Goal: Task Accomplishment & Management: Complete application form

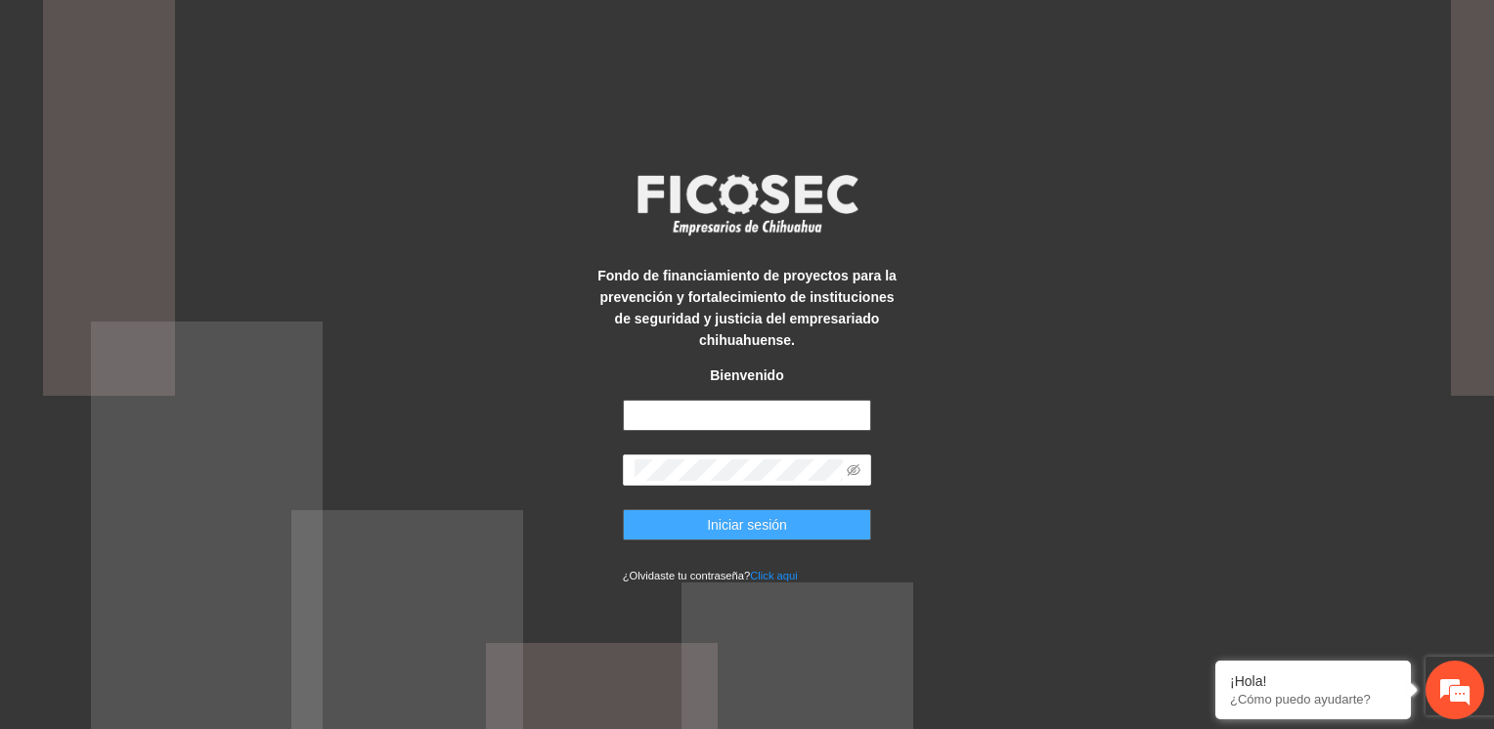
type input "**********"
click at [763, 522] on span "Iniciar sesión" at bounding box center [747, 525] width 80 height 22
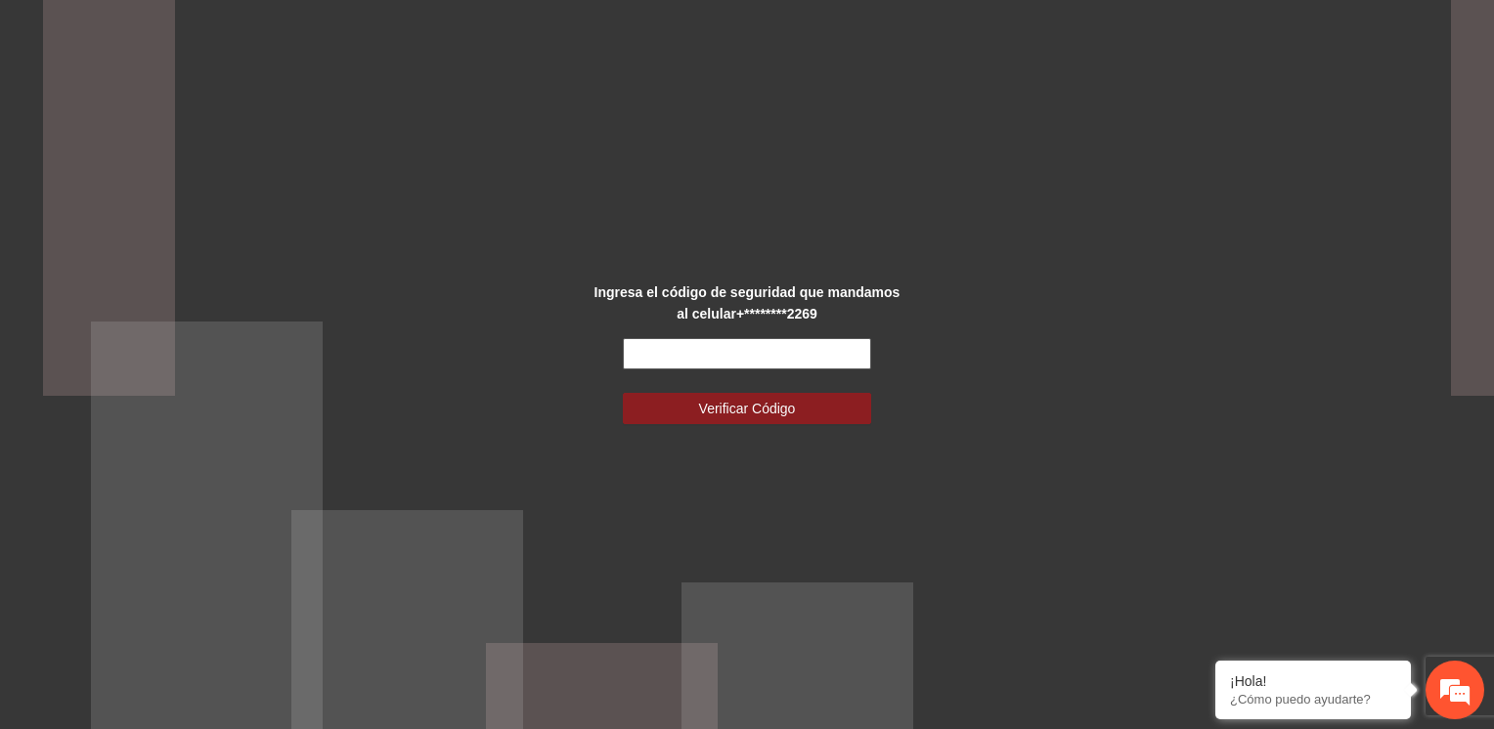
click at [761, 342] on input "text" at bounding box center [747, 353] width 249 height 31
type input "******"
click at [623, 393] on button "Verificar Código" at bounding box center [747, 408] width 249 height 31
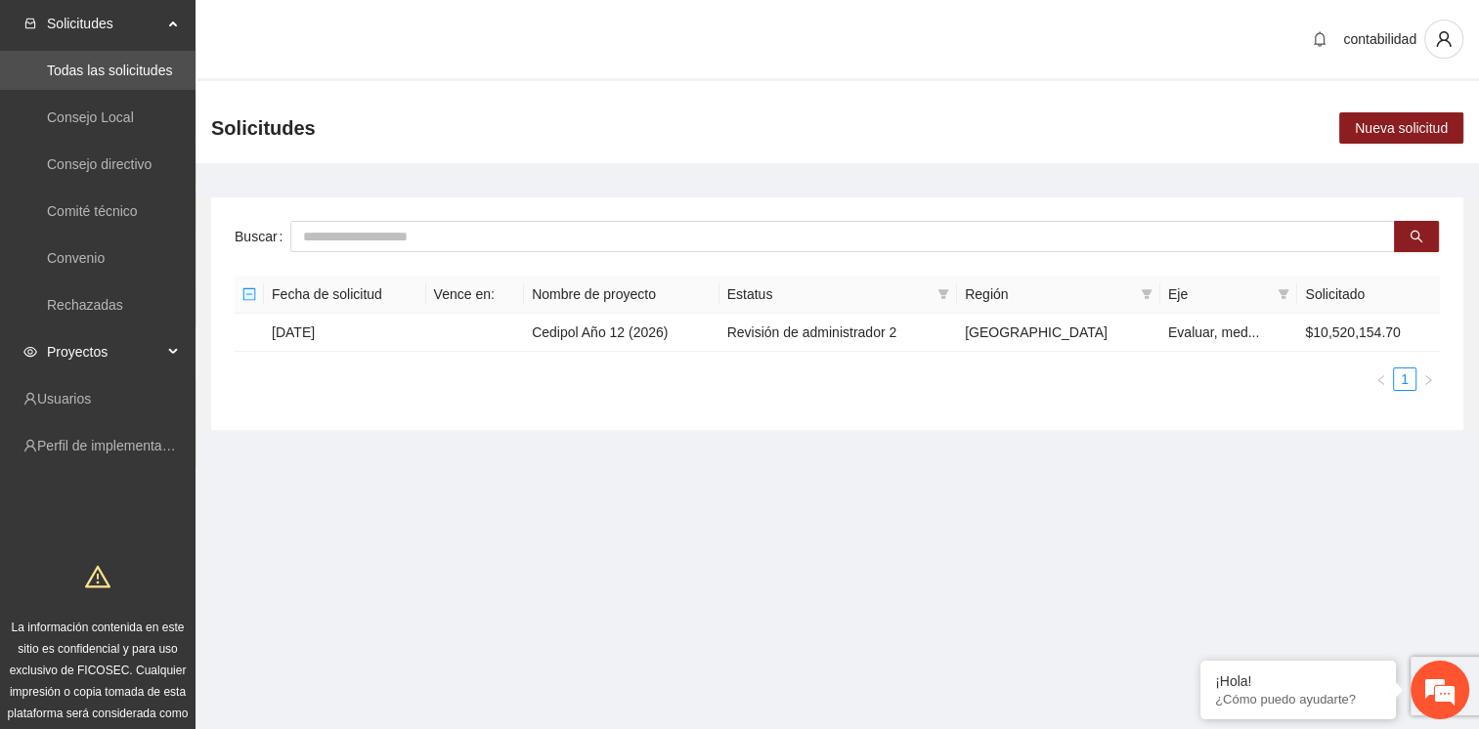
click at [87, 362] on span "Proyectos" at bounding box center [104, 351] width 115 height 39
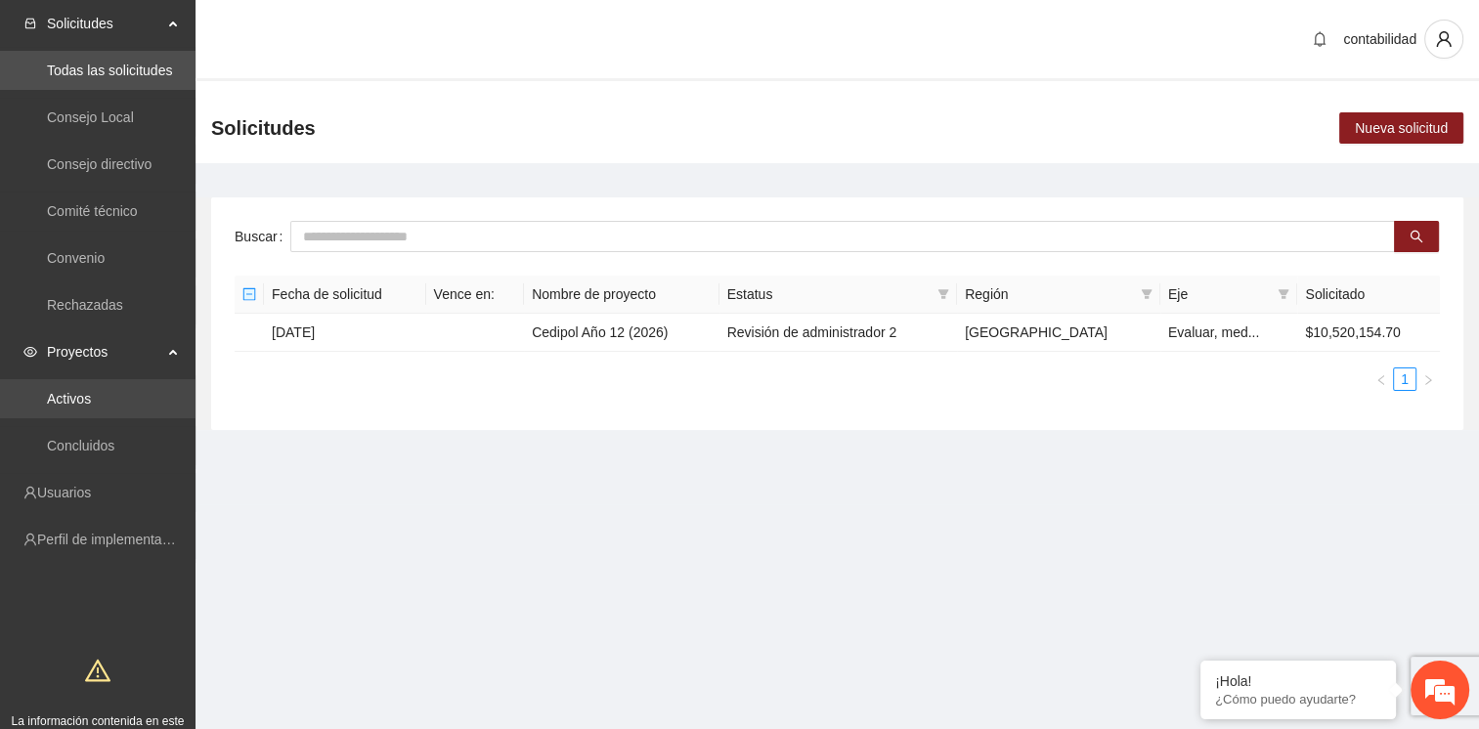
click at [91, 399] on link "Activos" at bounding box center [69, 399] width 44 height 16
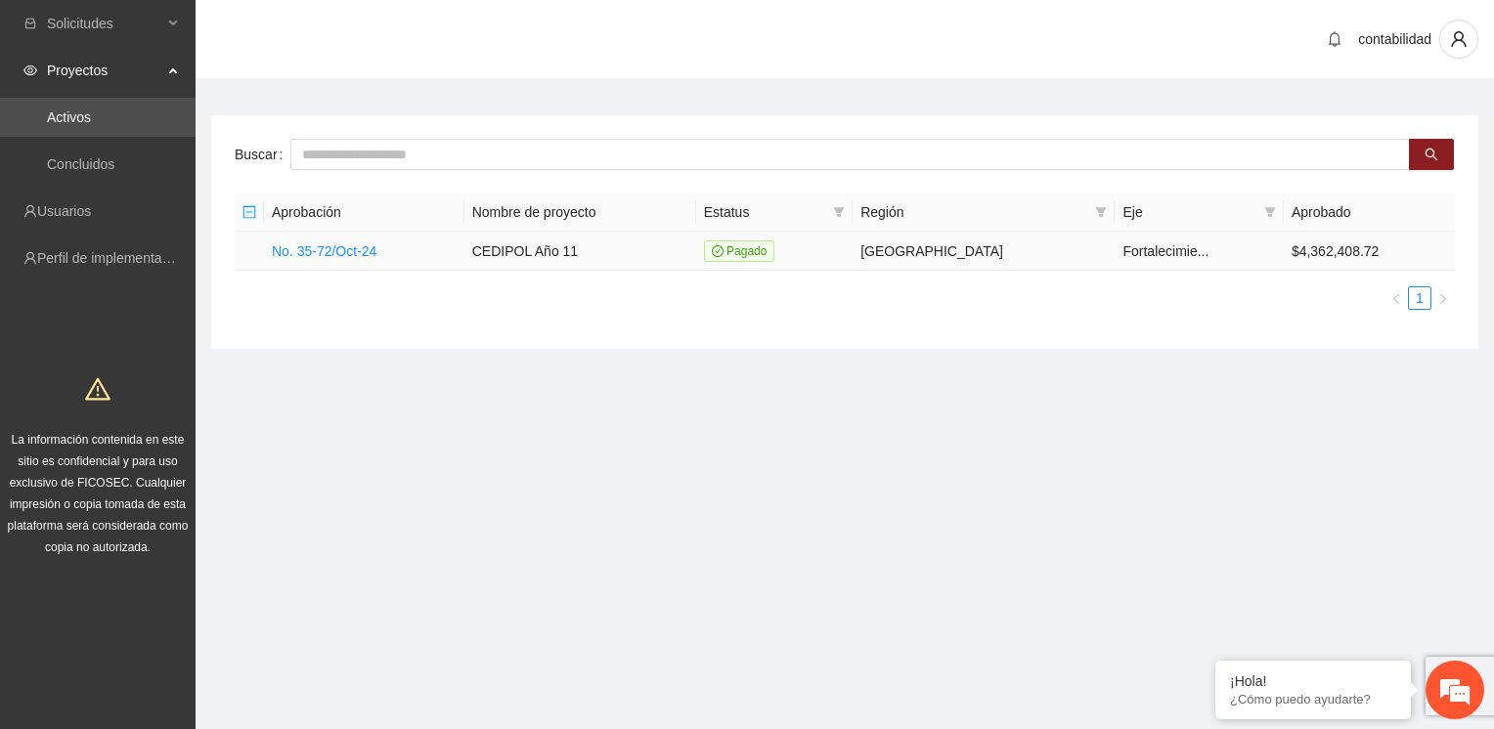
click at [374, 260] on td "No. 35-72/Oct-24" at bounding box center [364, 251] width 200 height 39
click at [346, 252] on link "No. 35-72/Oct-24" at bounding box center [324, 251] width 105 height 16
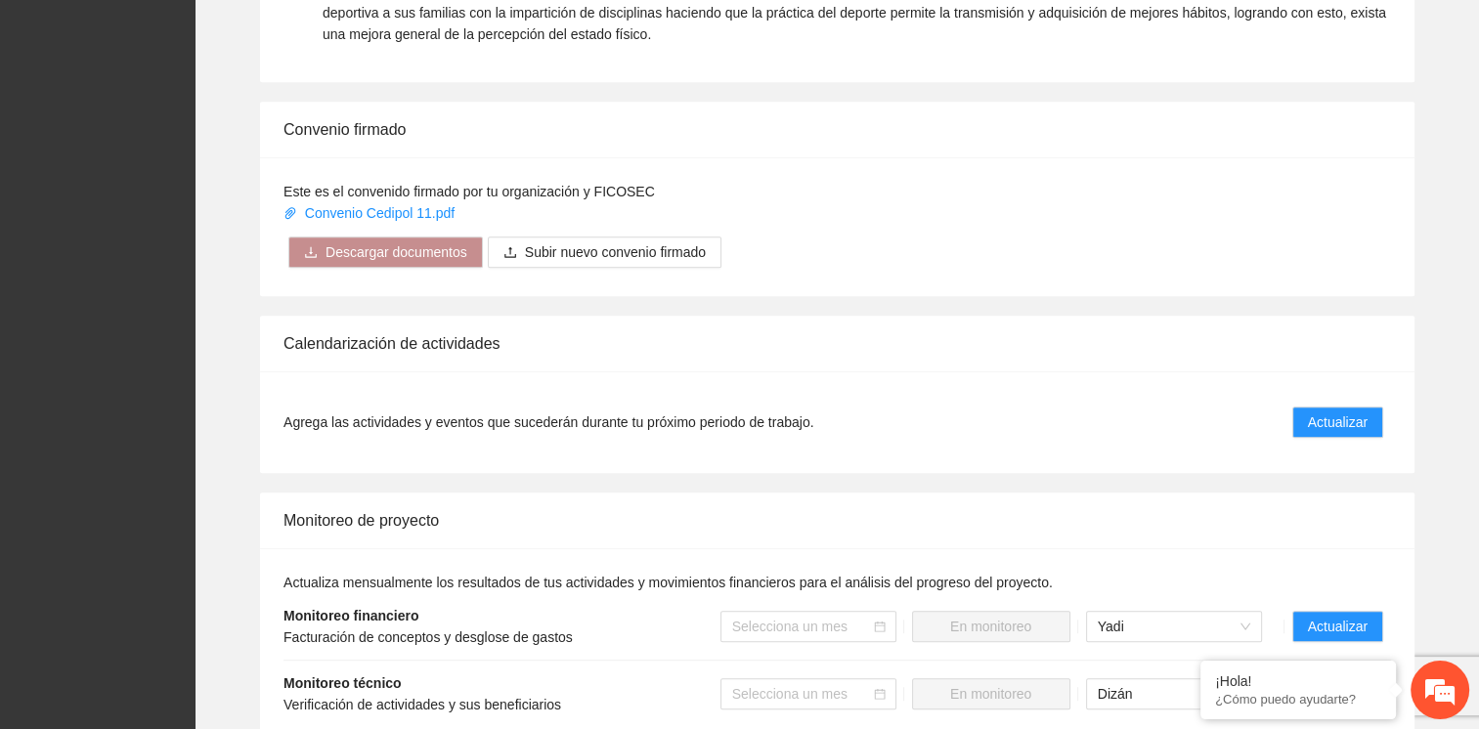
scroll to position [1273, 0]
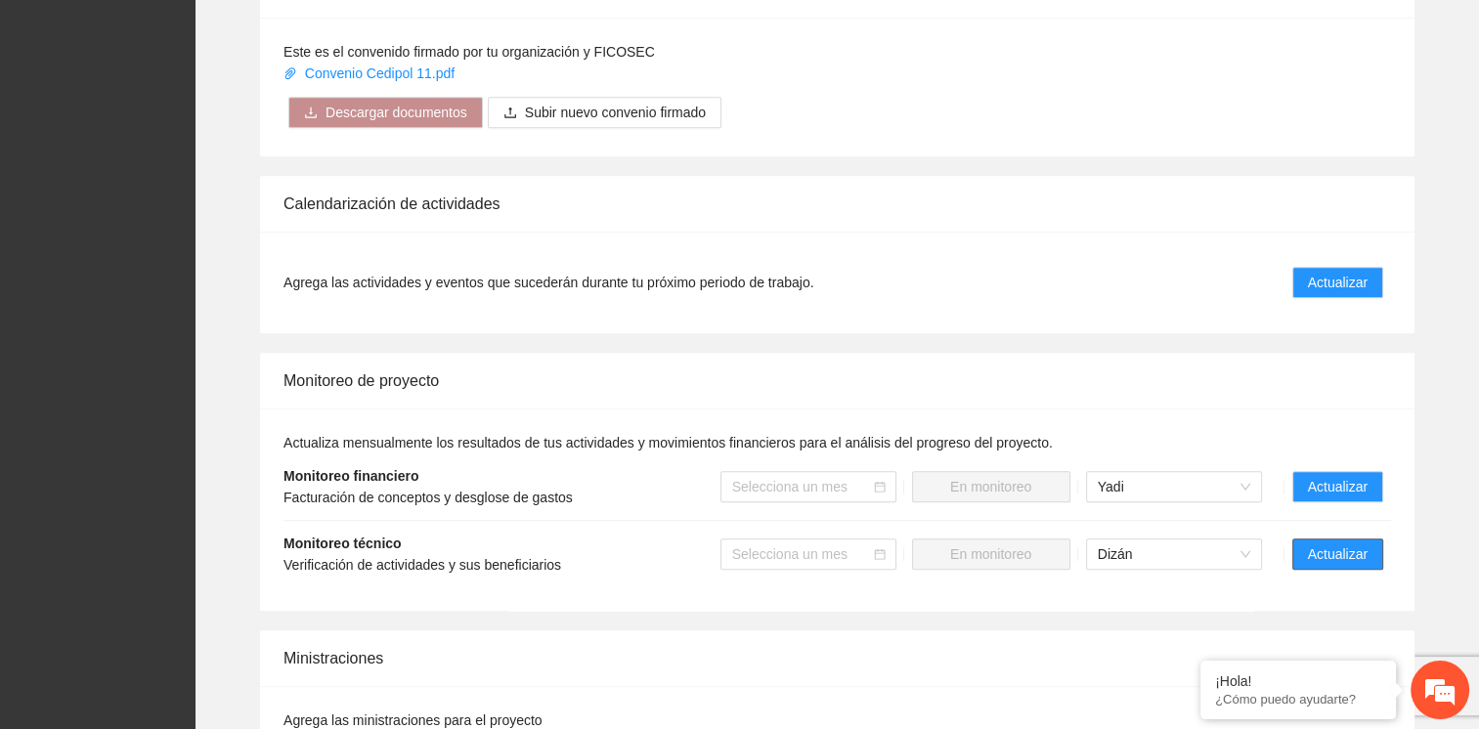
click at [1353, 565] on button "Actualizar" at bounding box center [1338, 554] width 91 height 31
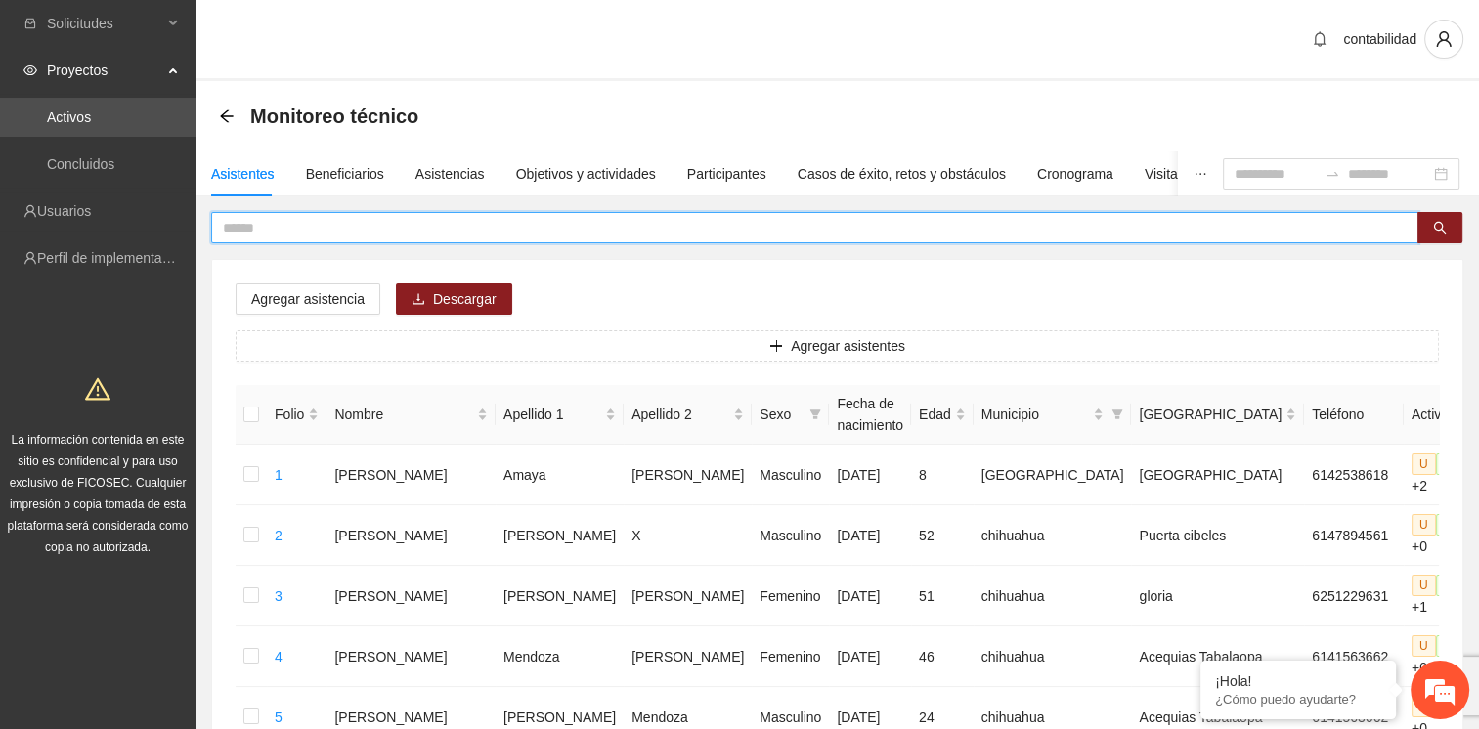
click at [534, 221] on input "text" at bounding box center [807, 228] width 1169 height 22
click at [330, 223] on input "text" at bounding box center [807, 228] width 1169 height 22
click at [665, 220] on input "text" at bounding box center [807, 228] width 1169 height 22
click at [1456, 228] on button "button" at bounding box center [1440, 227] width 45 height 31
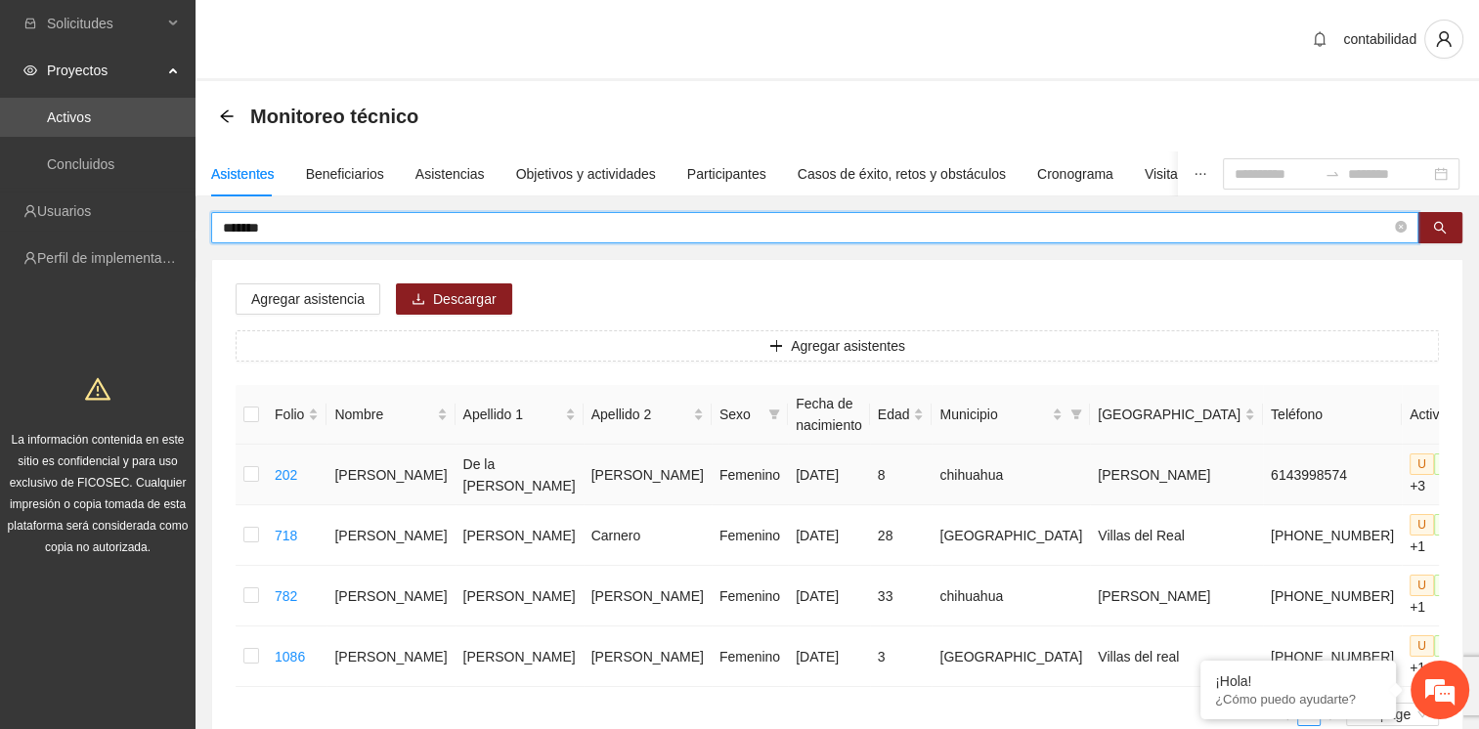
type input "******"
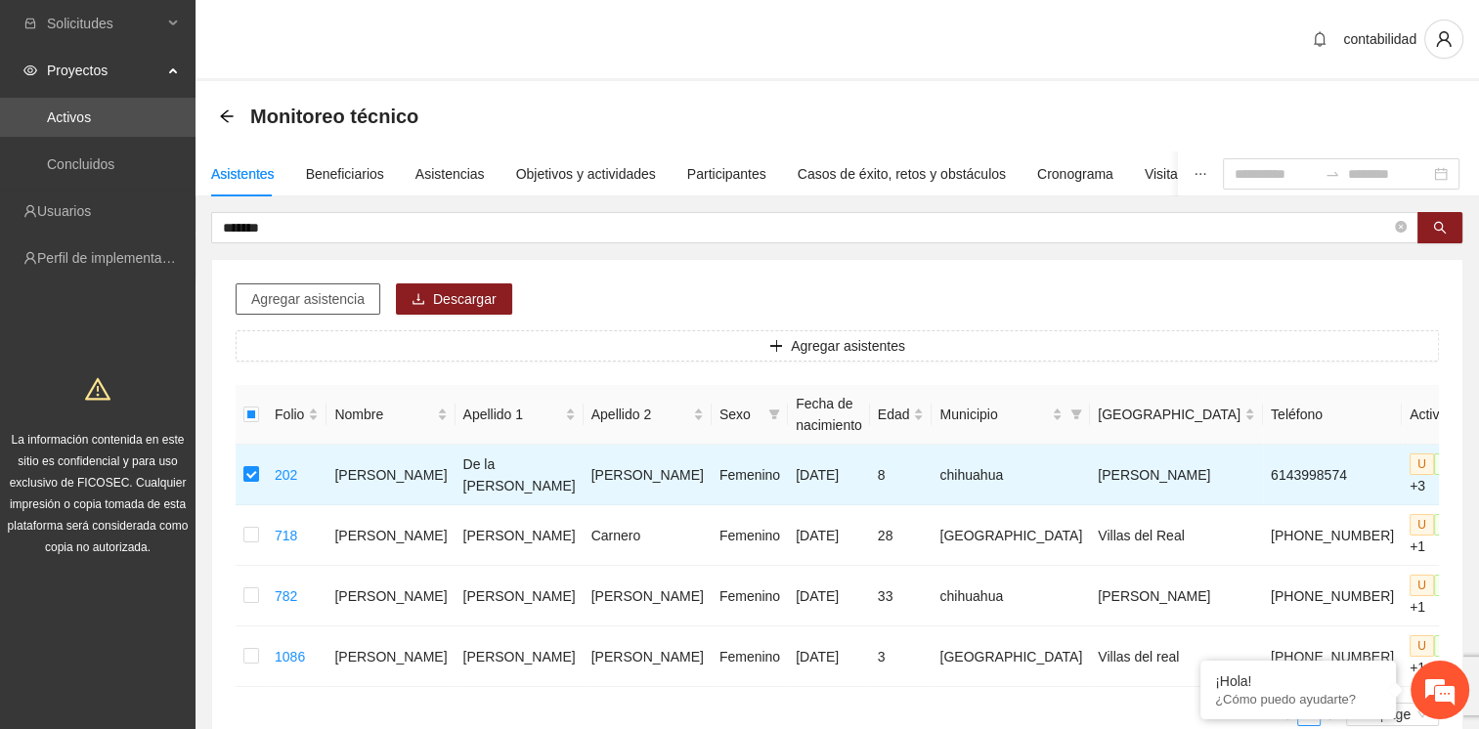
click at [309, 305] on span "Agregar asistencia" at bounding box center [307, 299] width 113 height 22
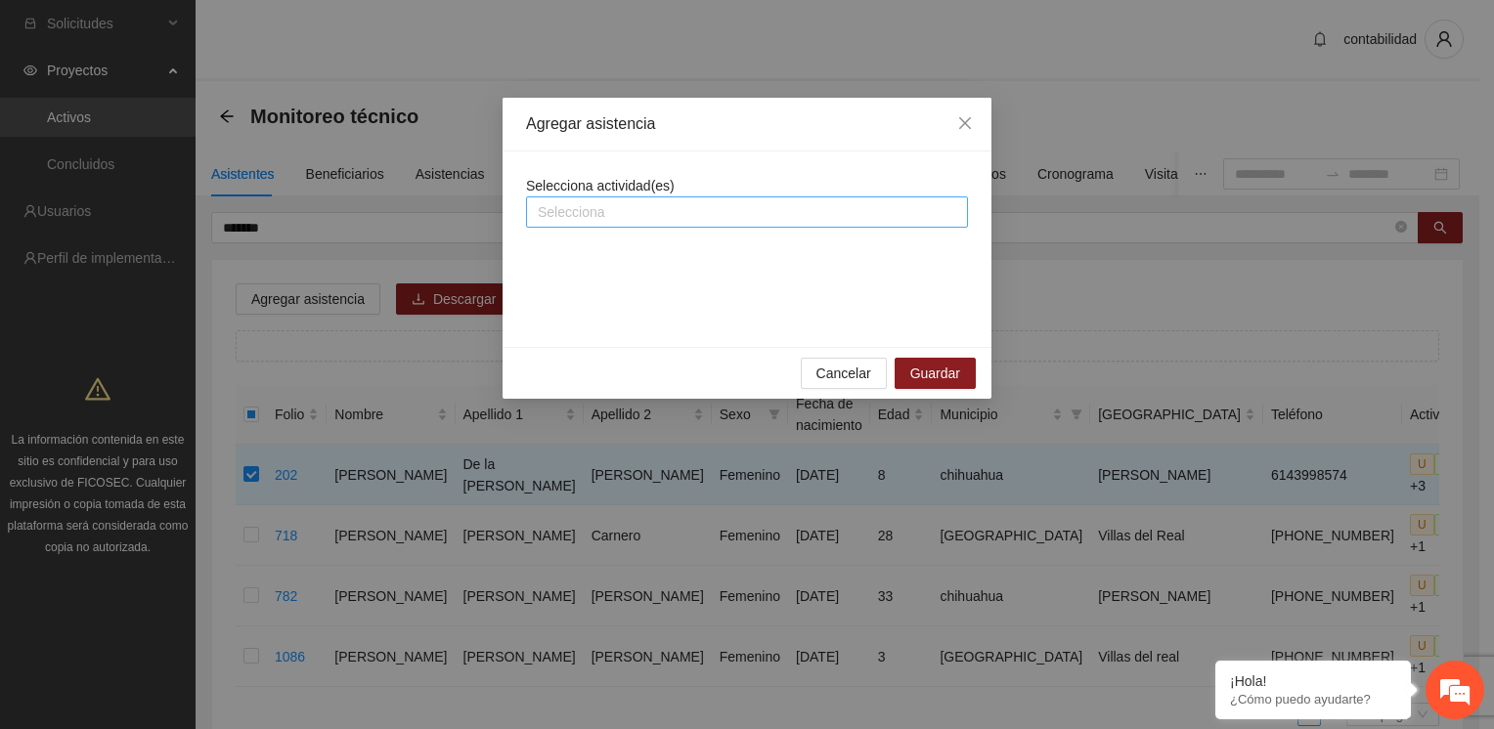
click at [681, 216] on div at bounding box center [747, 211] width 432 height 23
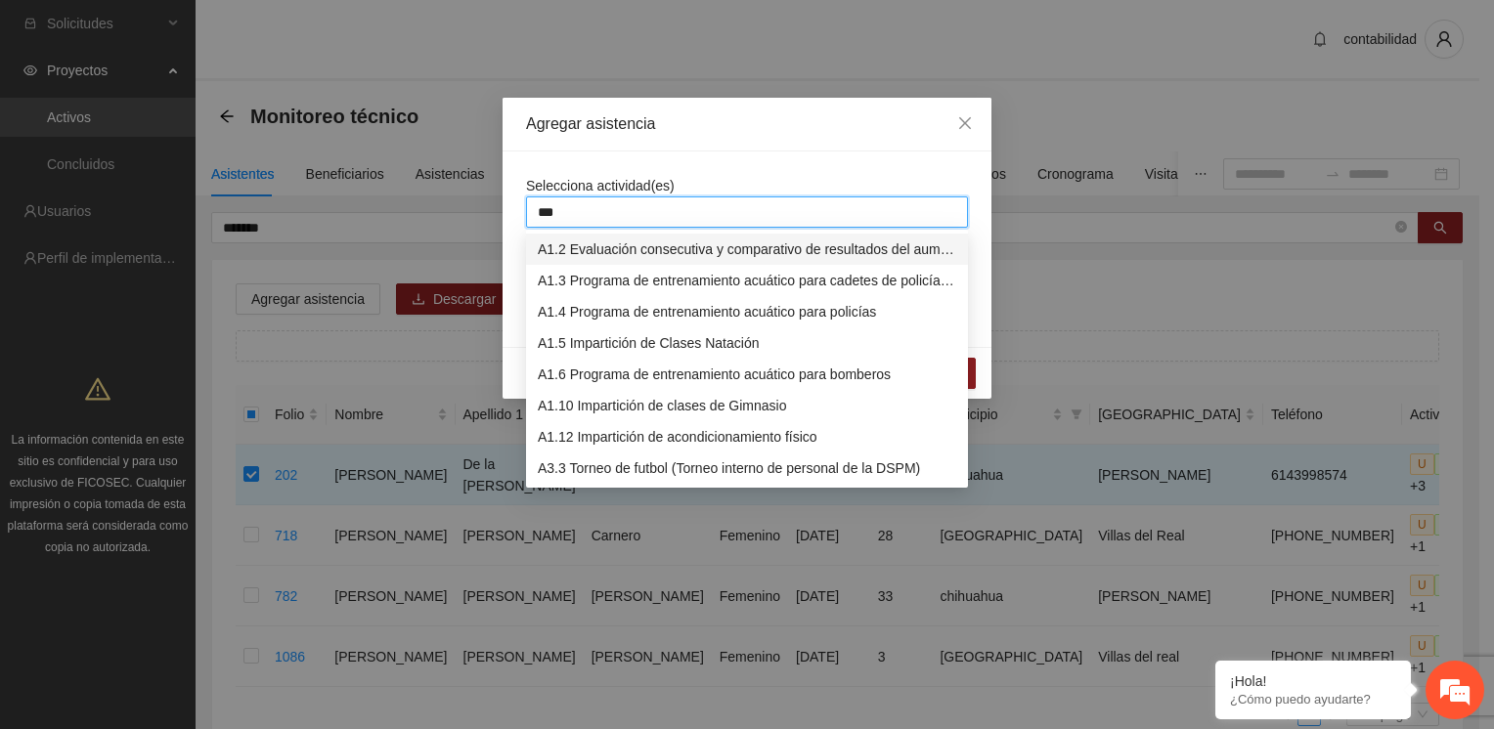
type input "****"
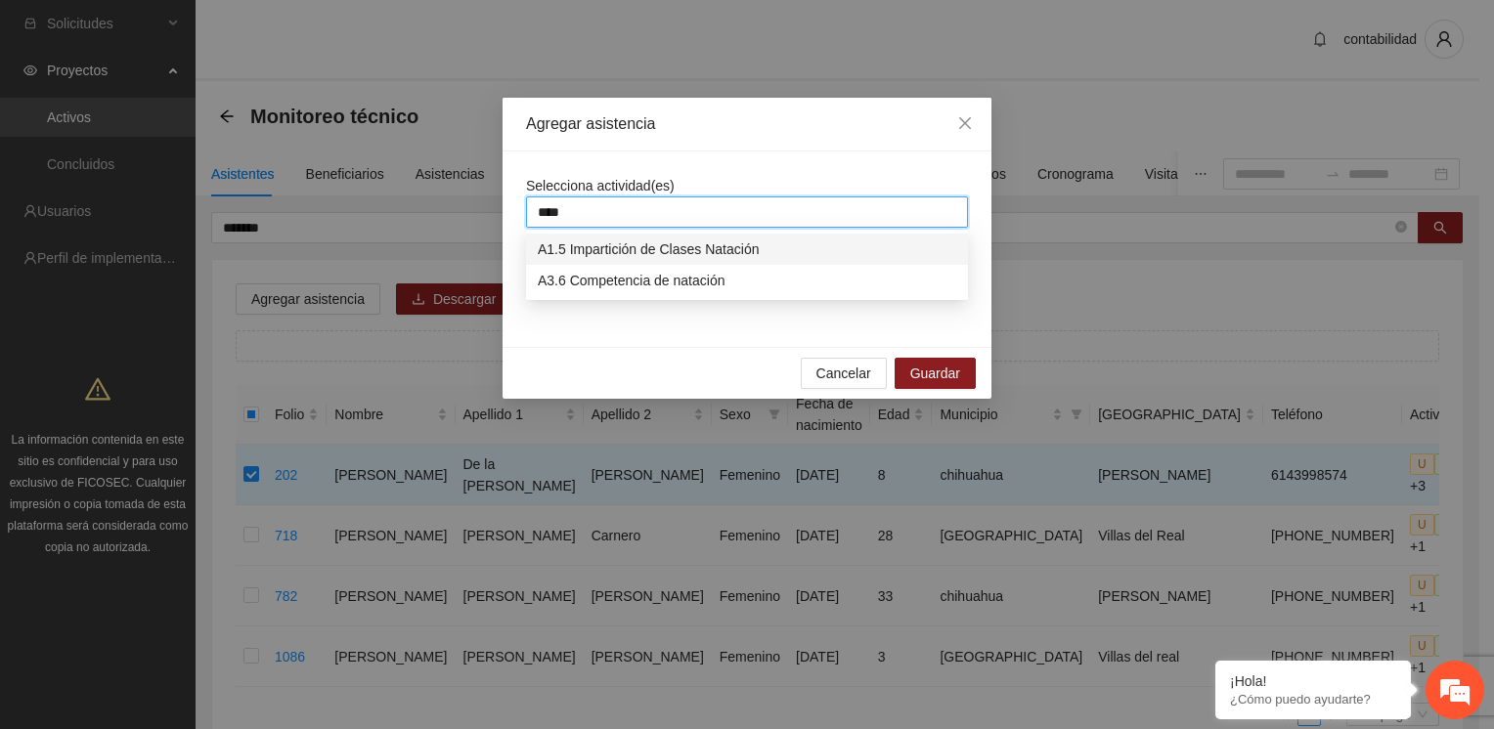
click at [728, 250] on div "A1.5 Impartición de Clases Natación" at bounding box center [747, 250] width 419 height 22
click at [786, 135] on div "Agregar asistencia" at bounding box center [747, 125] width 489 height 54
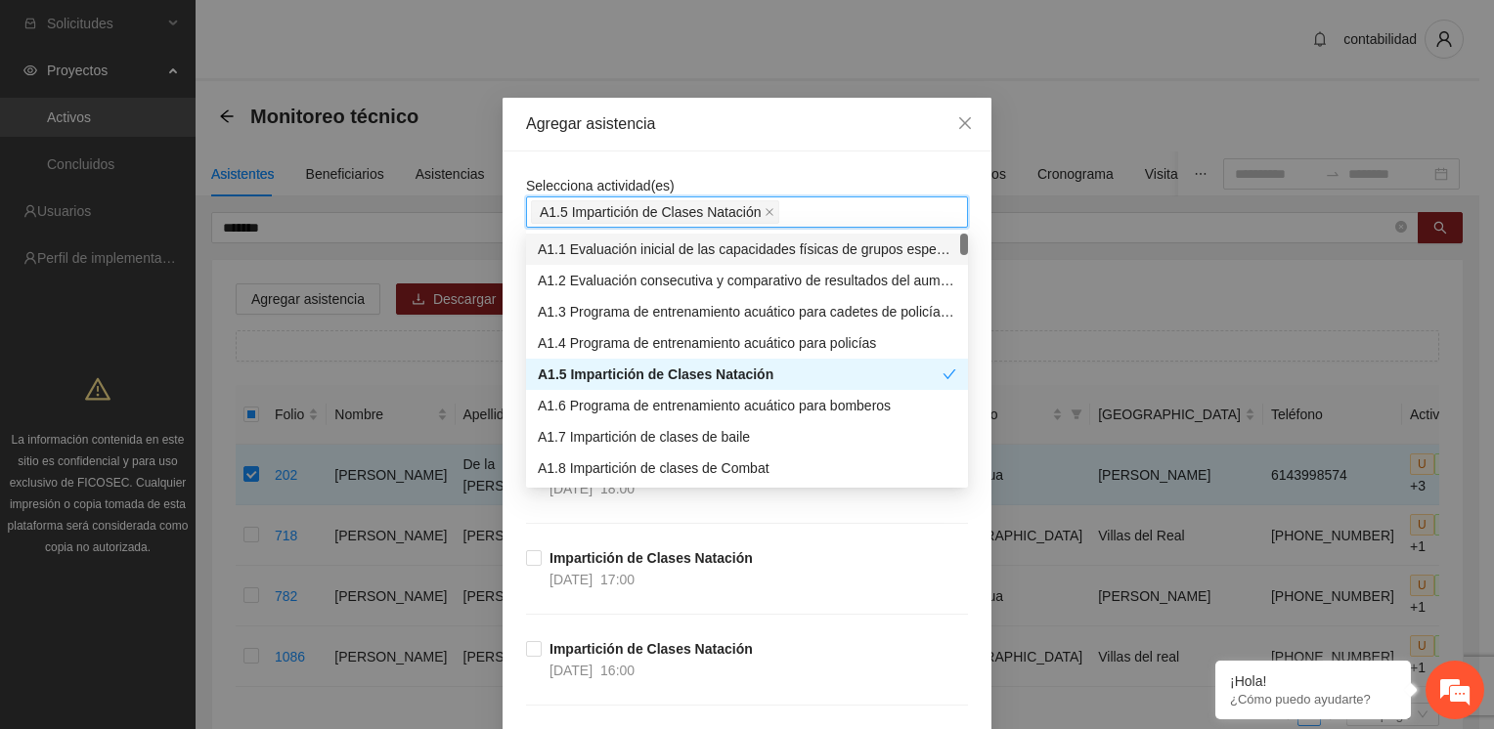
click at [799, 151] on div "Agregar asistencia" at bounding box center [747, 125] width 489 height 54
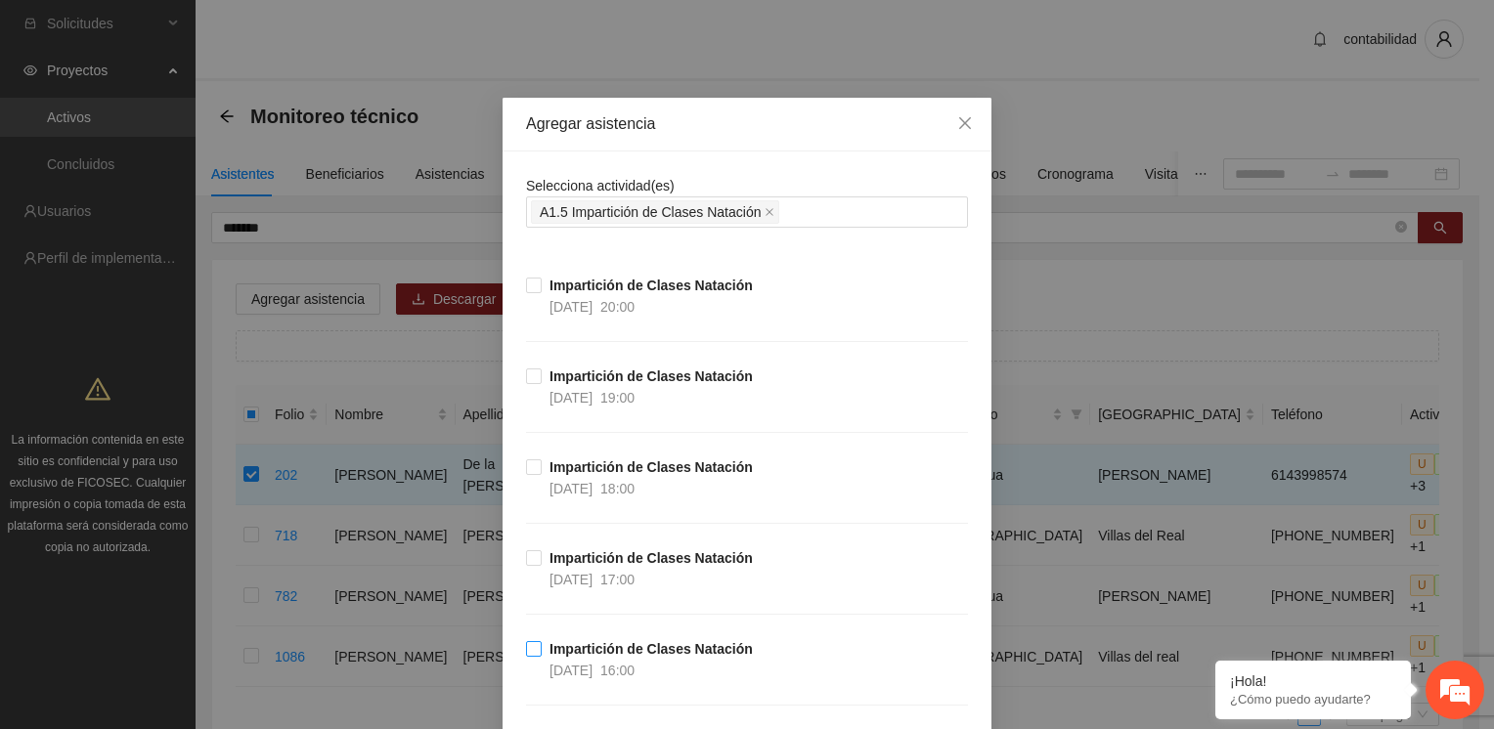
click at [635, 664] on span "16:00" at bounding box center [617, 671] width 34 height 16
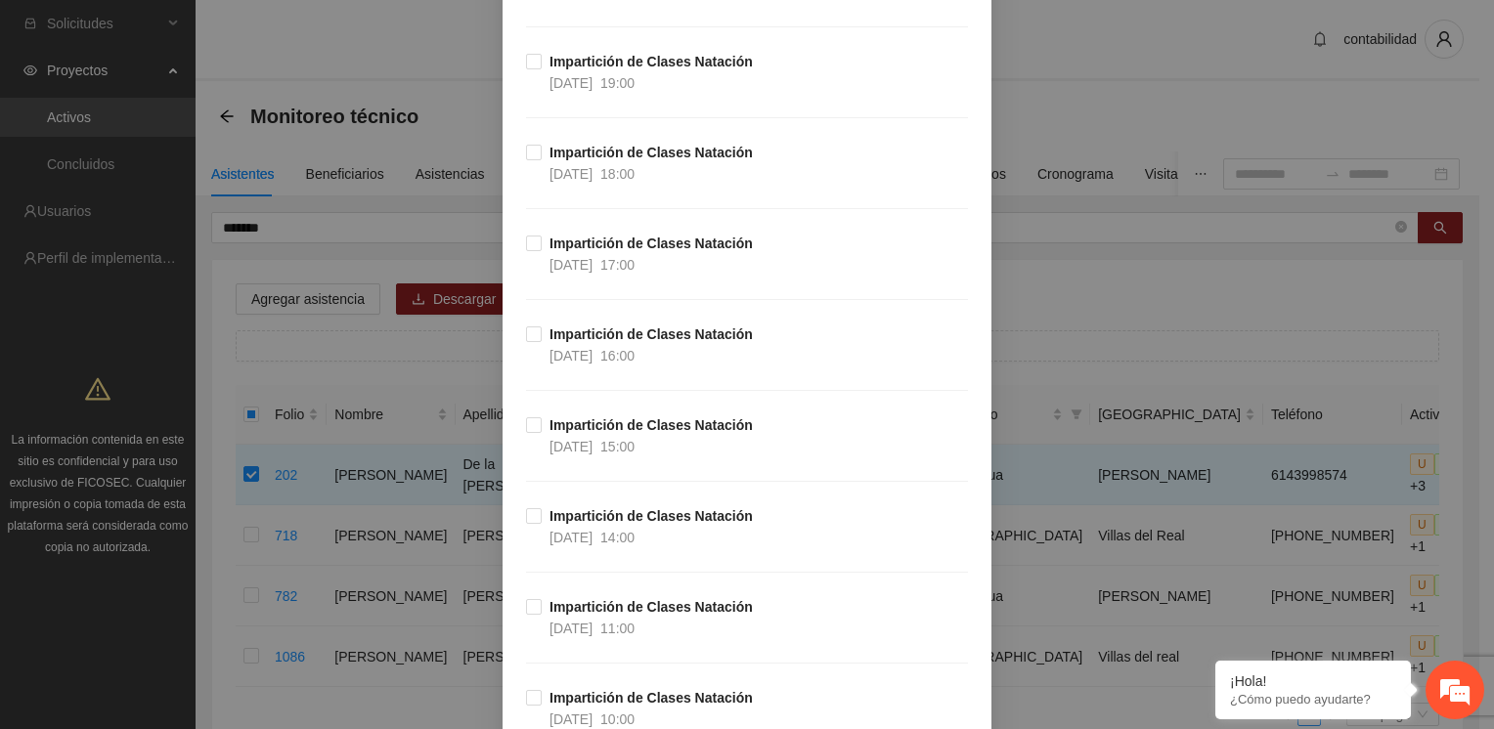
scroll to position [24786, 0]
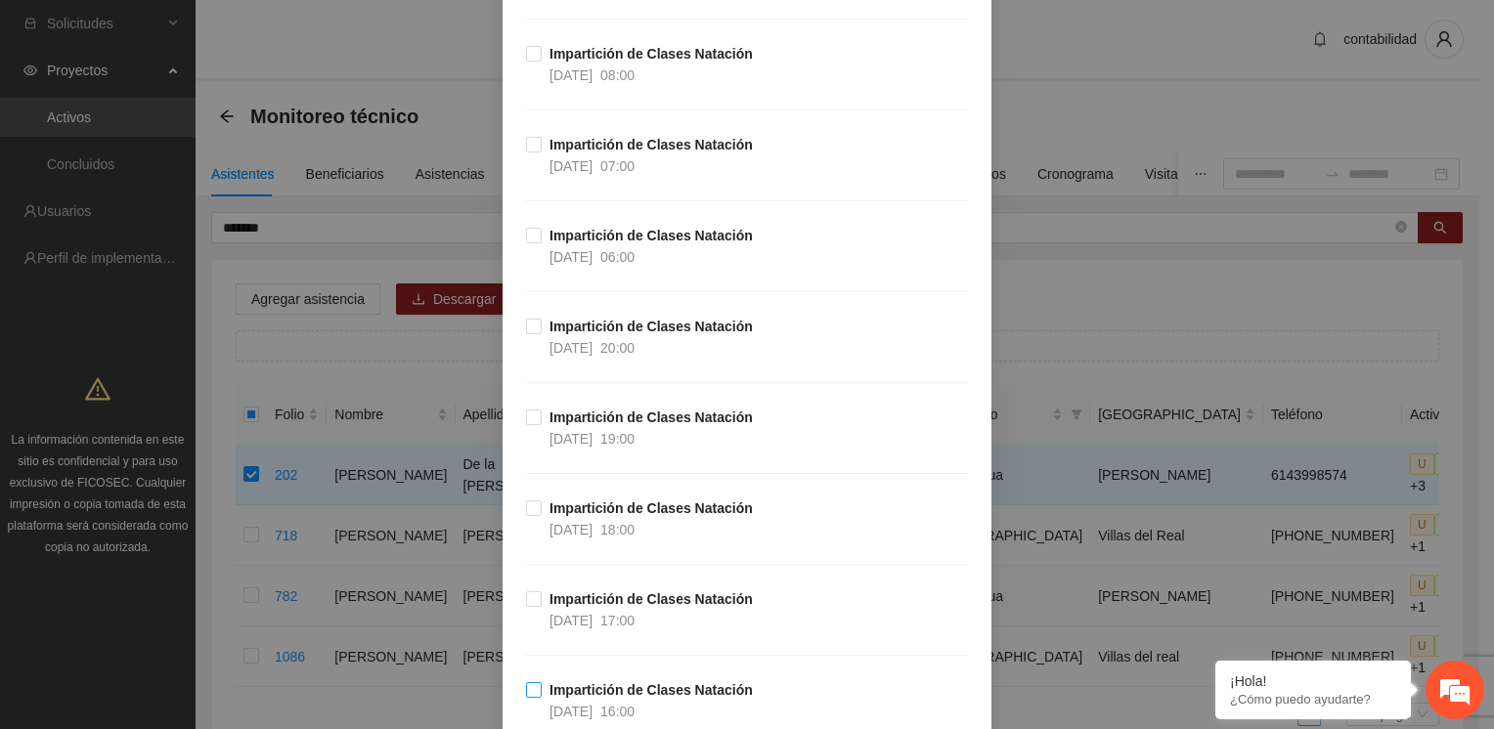
click at [529, 680] on label "Impartición de Clases Natación [DATE] 16:00" at bounding box center [643, 701] width 235 height 43
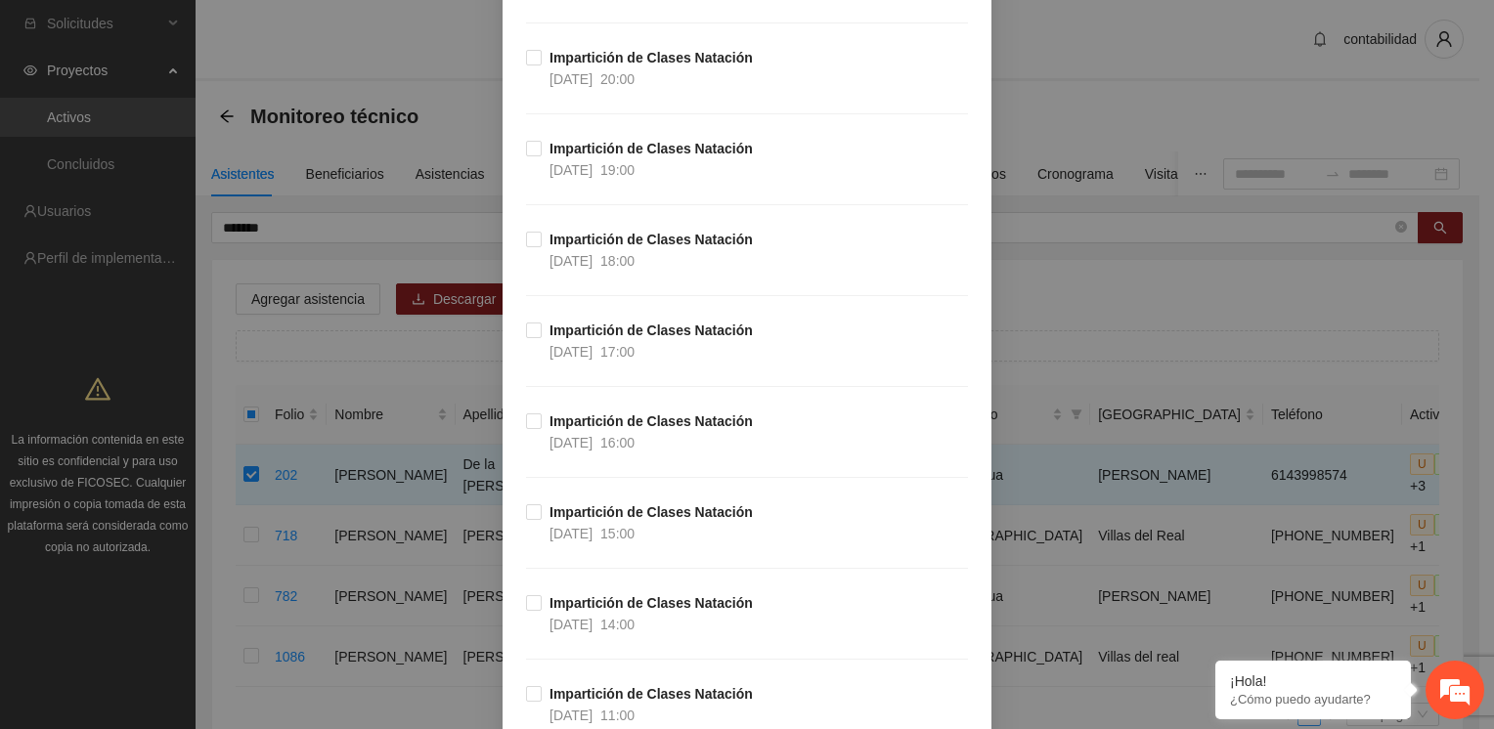
scroll to position [20195, 0]
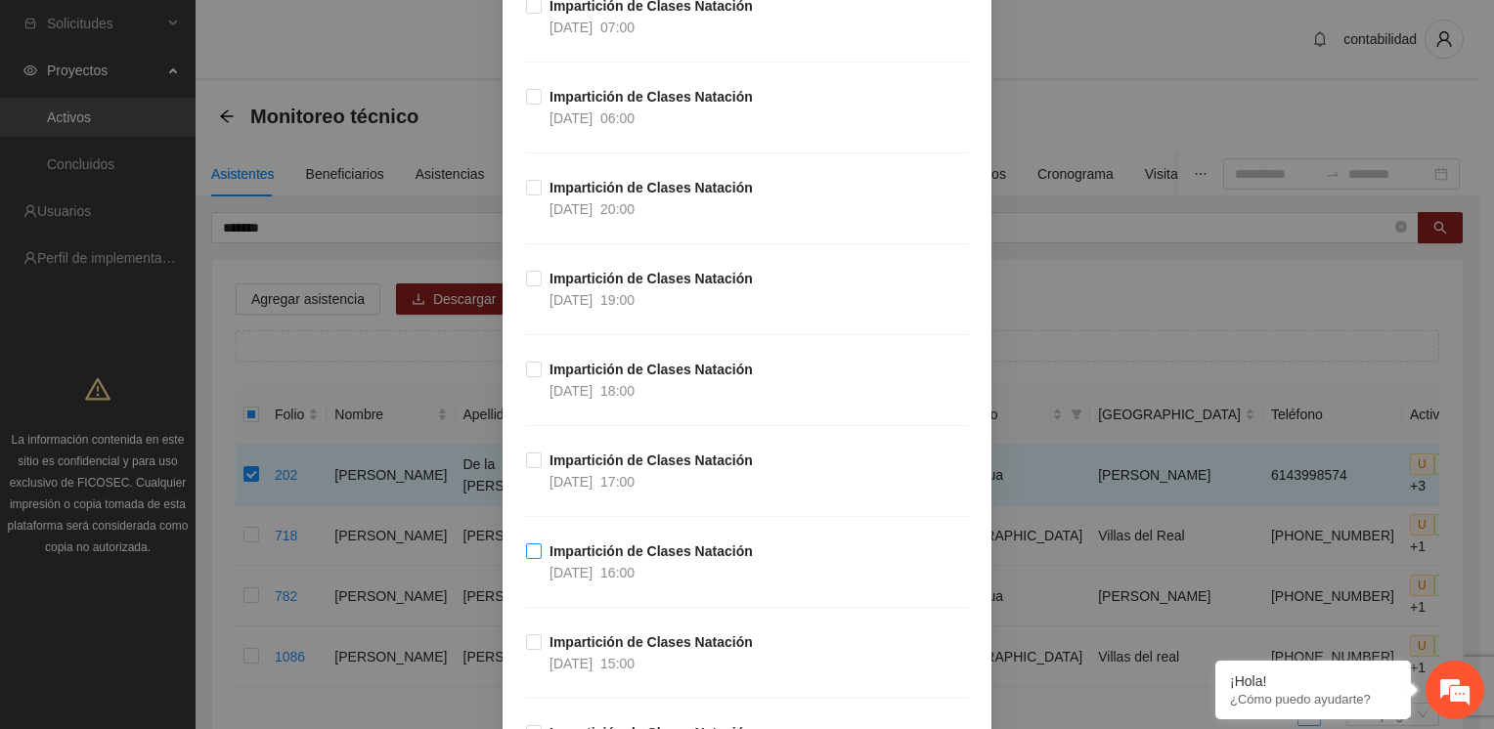
click at [542, 541] on span "Impartición de Clases Natación [DATE] 16:00" at bounding box center [651, 562] width 219 height 43
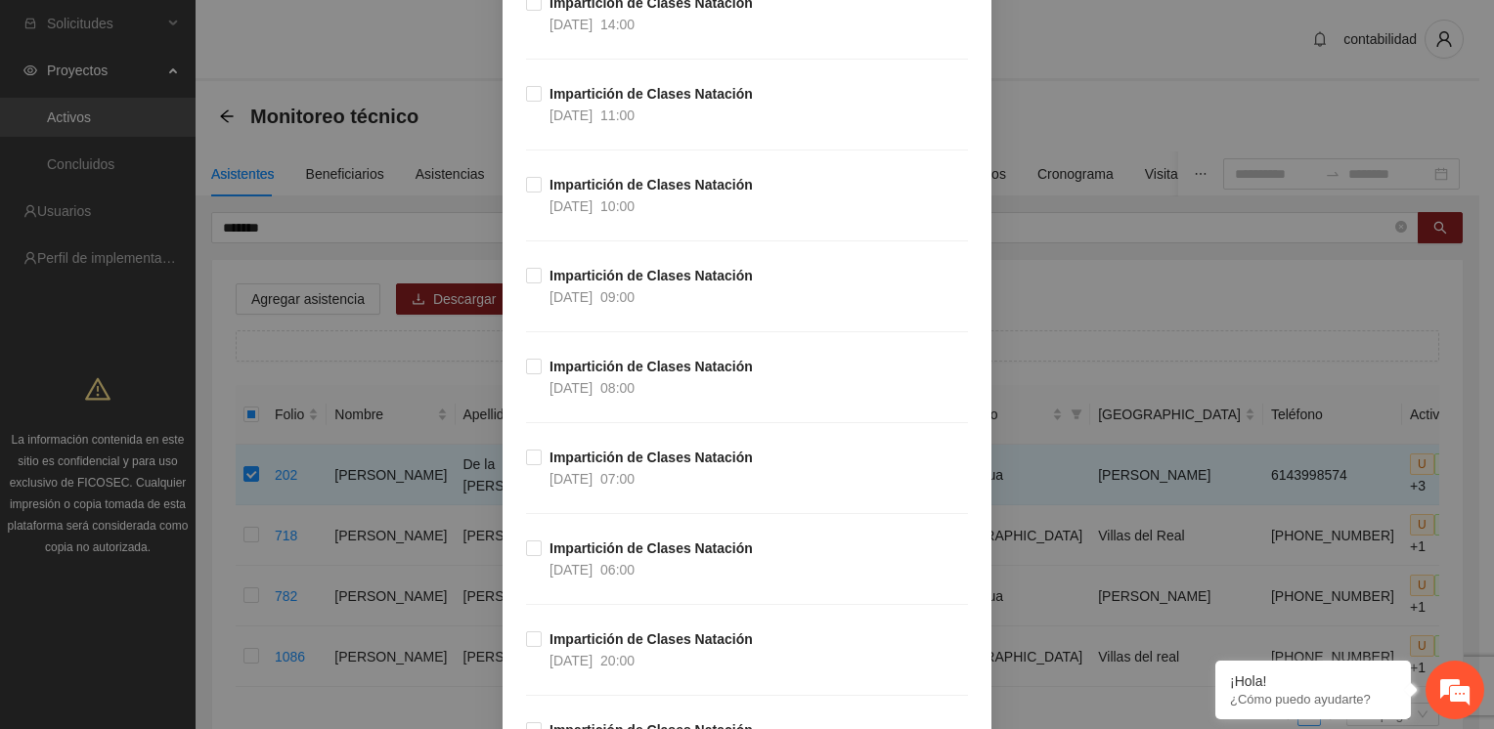
scroll to position [17301, 0]
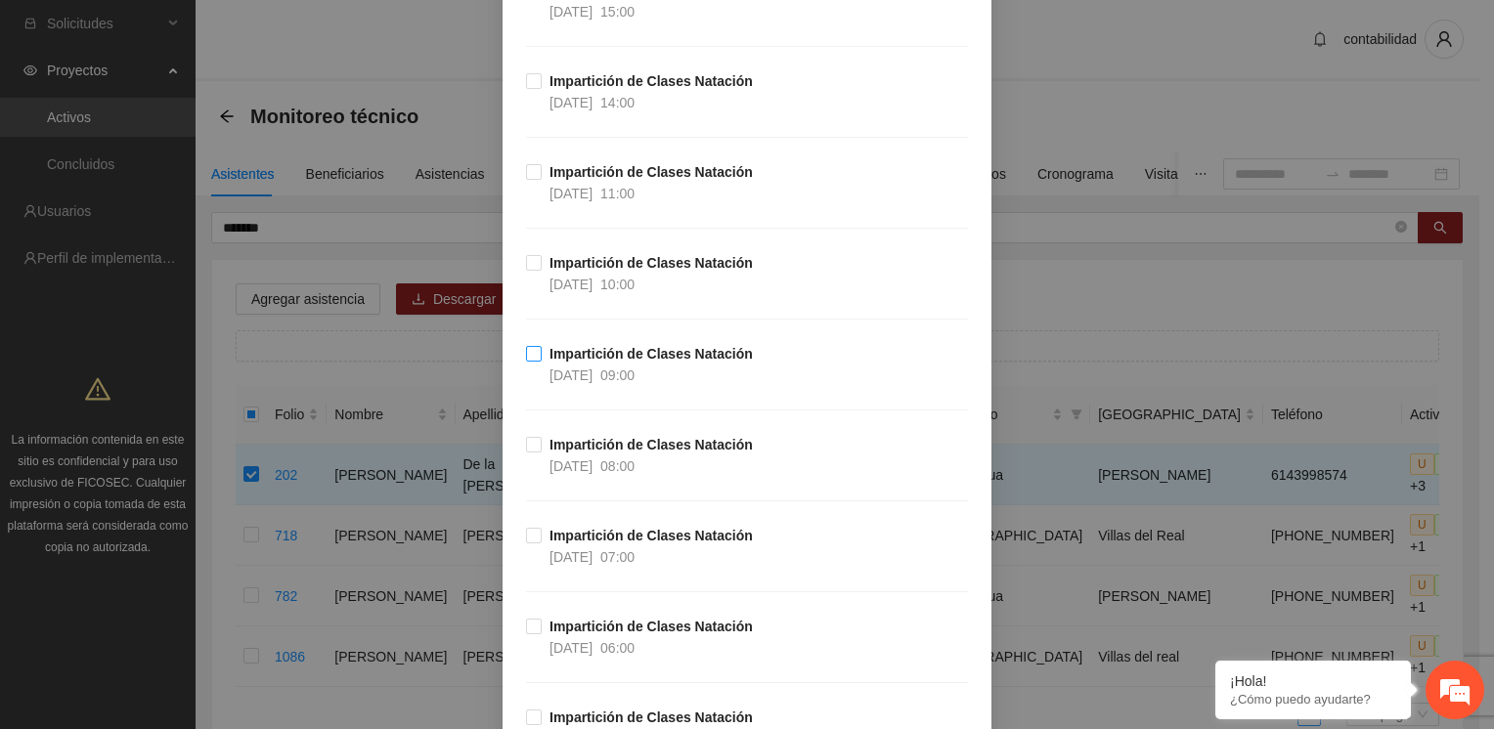
click at [529, 343] on label "Impartición de Clases Natación [DATE] 09:00" at bounding box center [643, 364] width 235 height 43
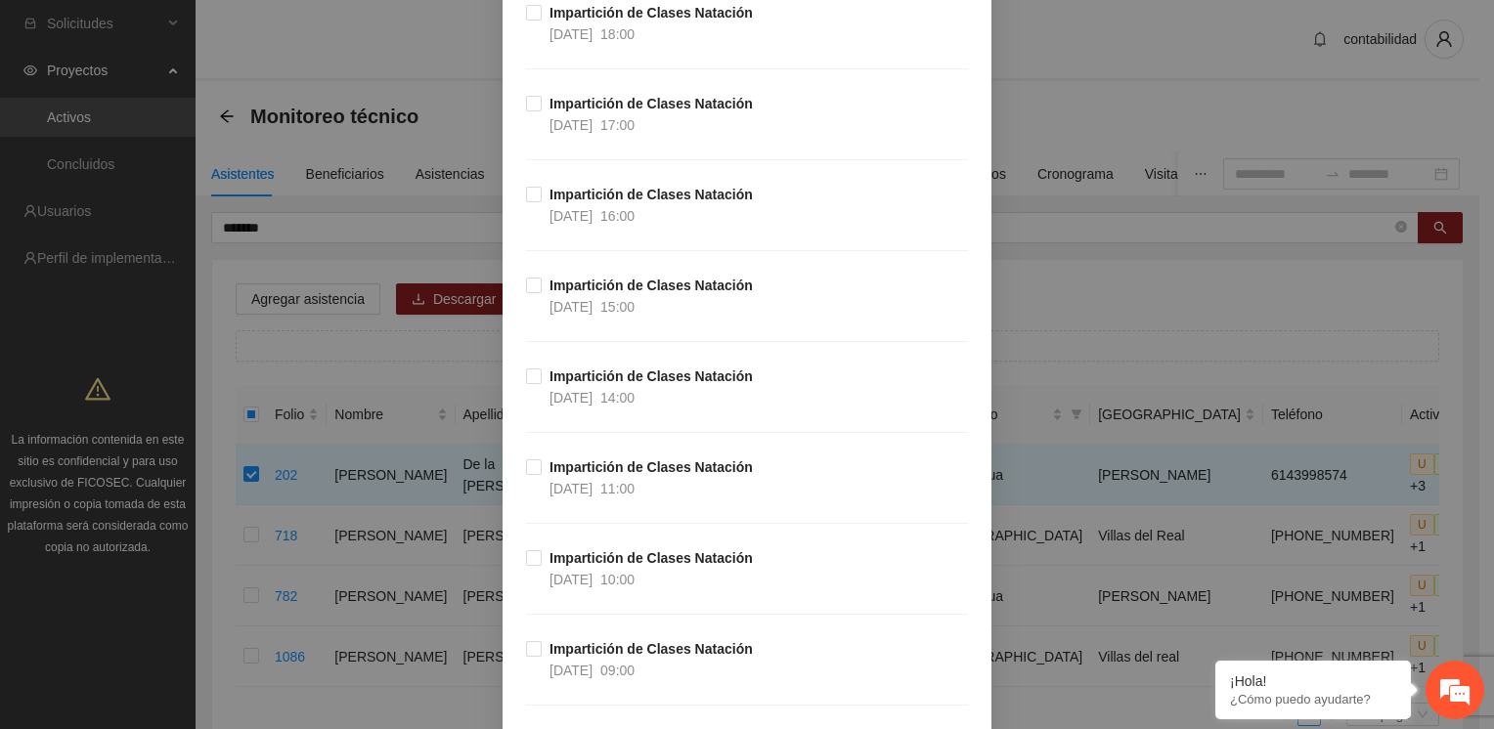
scroll to position [14602, 0]
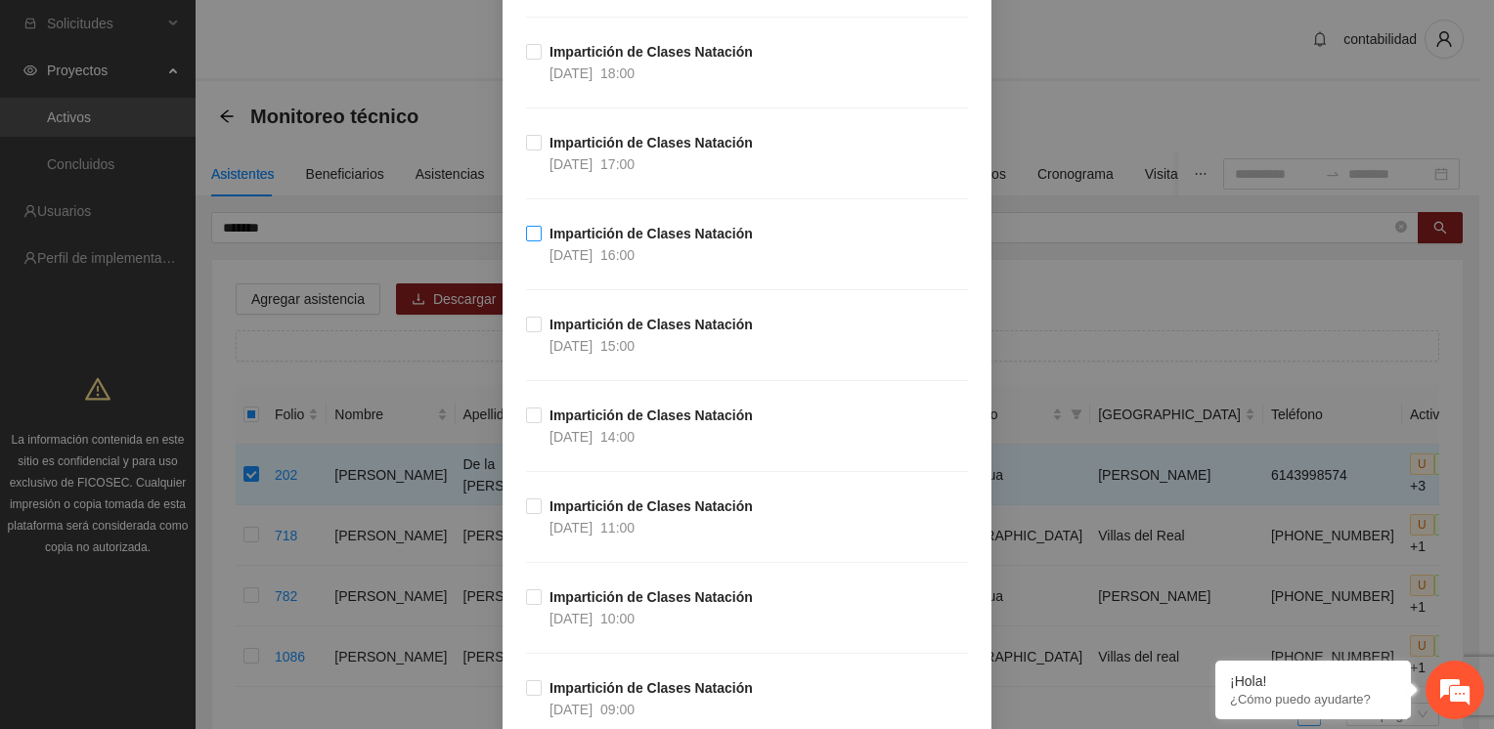
click at [533, 223] on label "Impartición de Clases Natación [DATE] 16:00" at bounding box center [643, 244] width 235 height 43
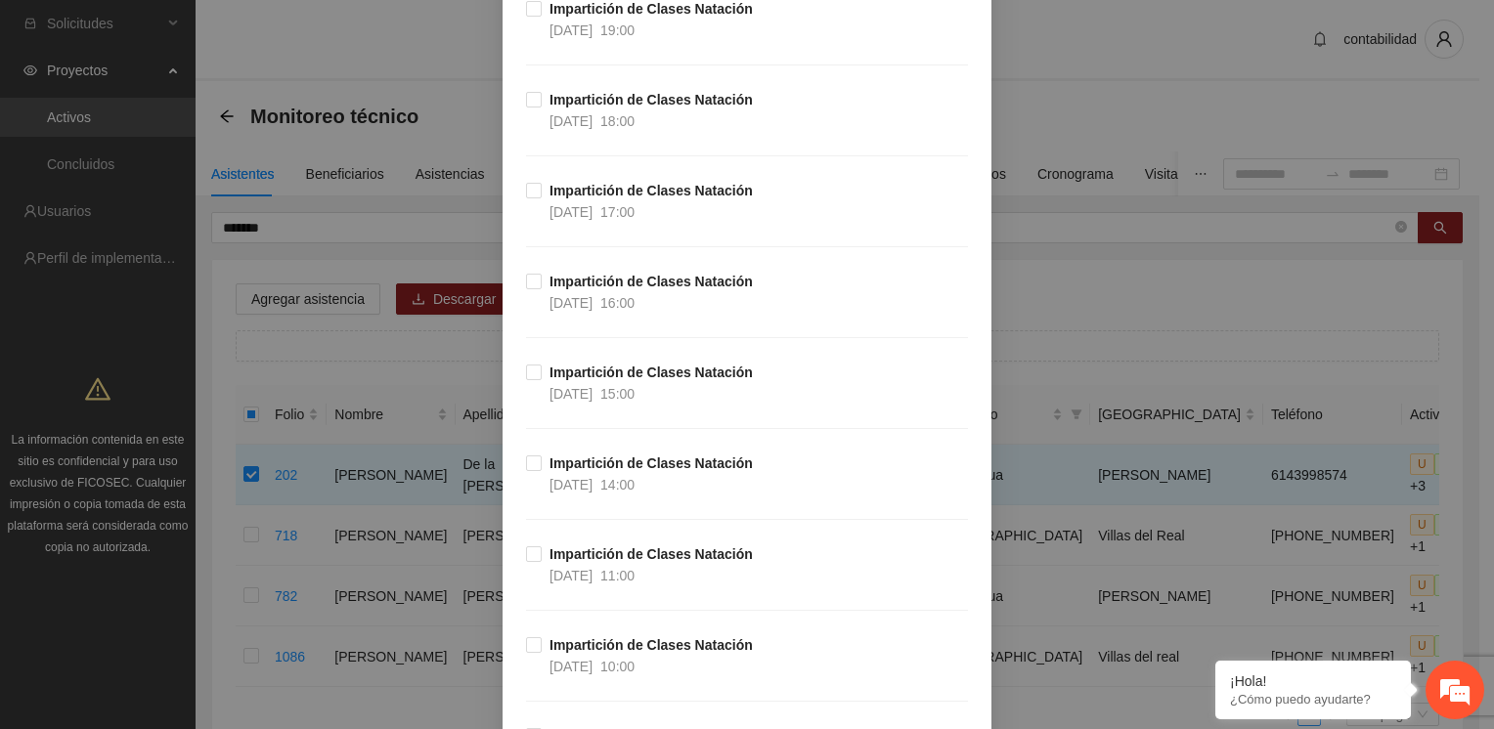
scroll to position [12177, 0]
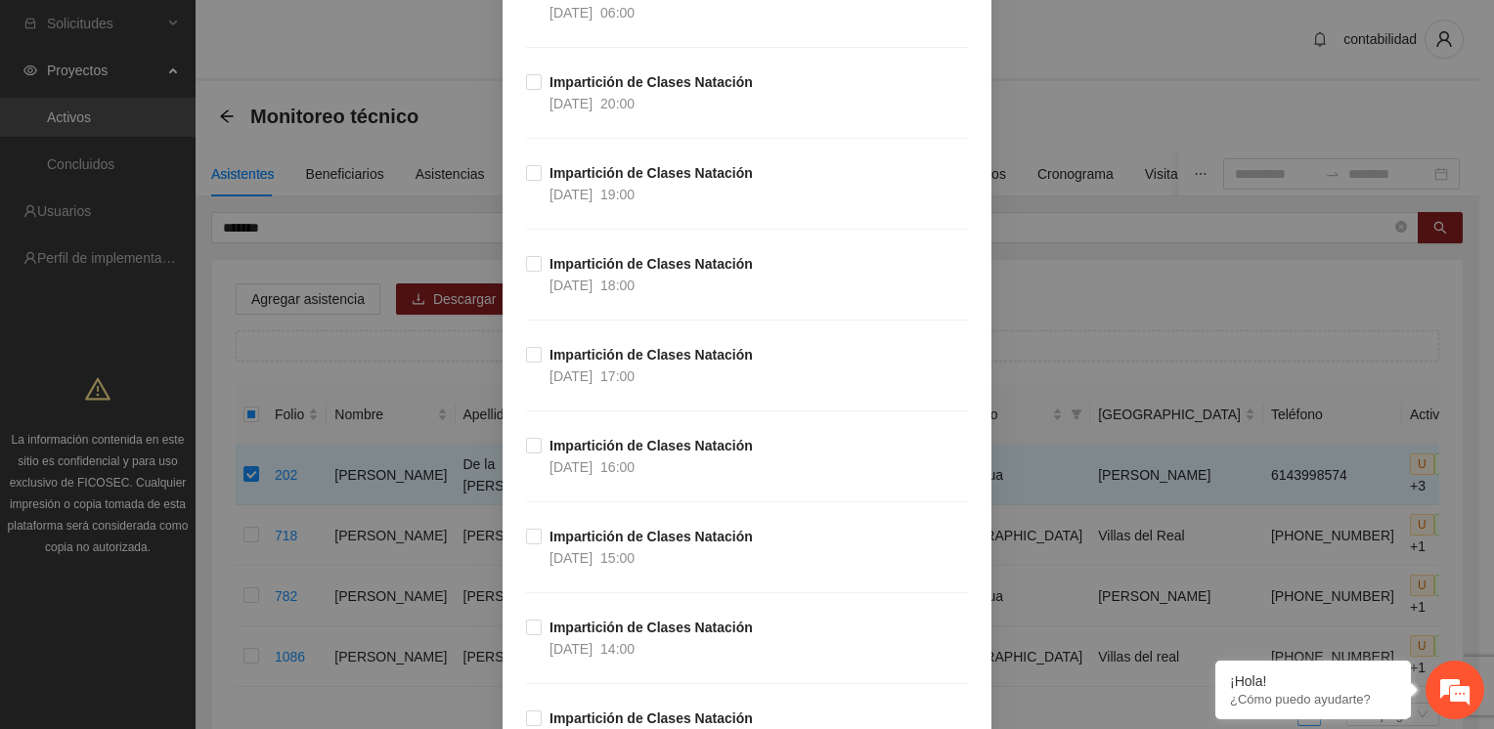
scroll to position [9583, 0]
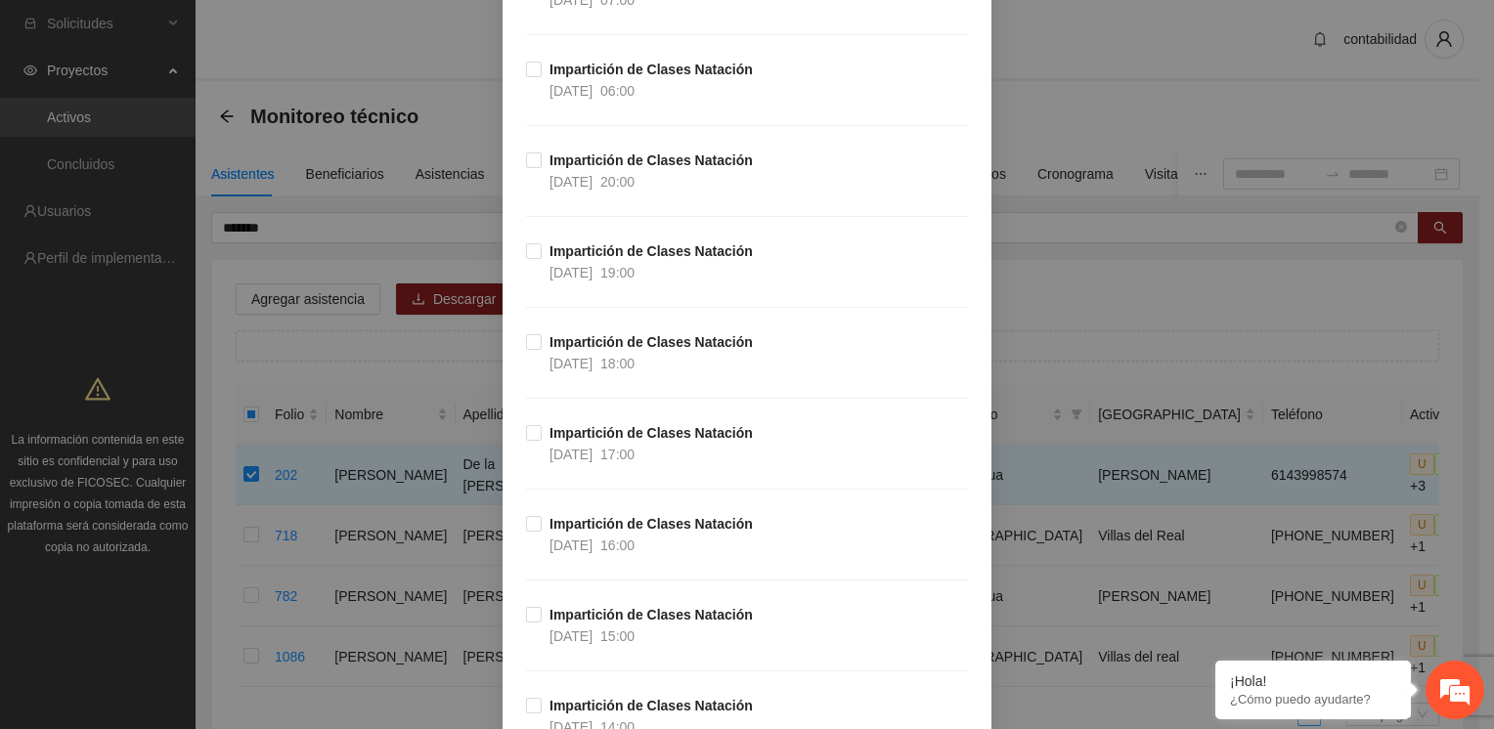
drag, startPoint x: 535, startPoint y: 497, endPoint x: 1493, endPoint y: 64, distance: 1051.7
click at [542, 513] on span "Impartición de Clases Natación [DATE] 16:00" at bounding box center [651, 534] width 219 height 43
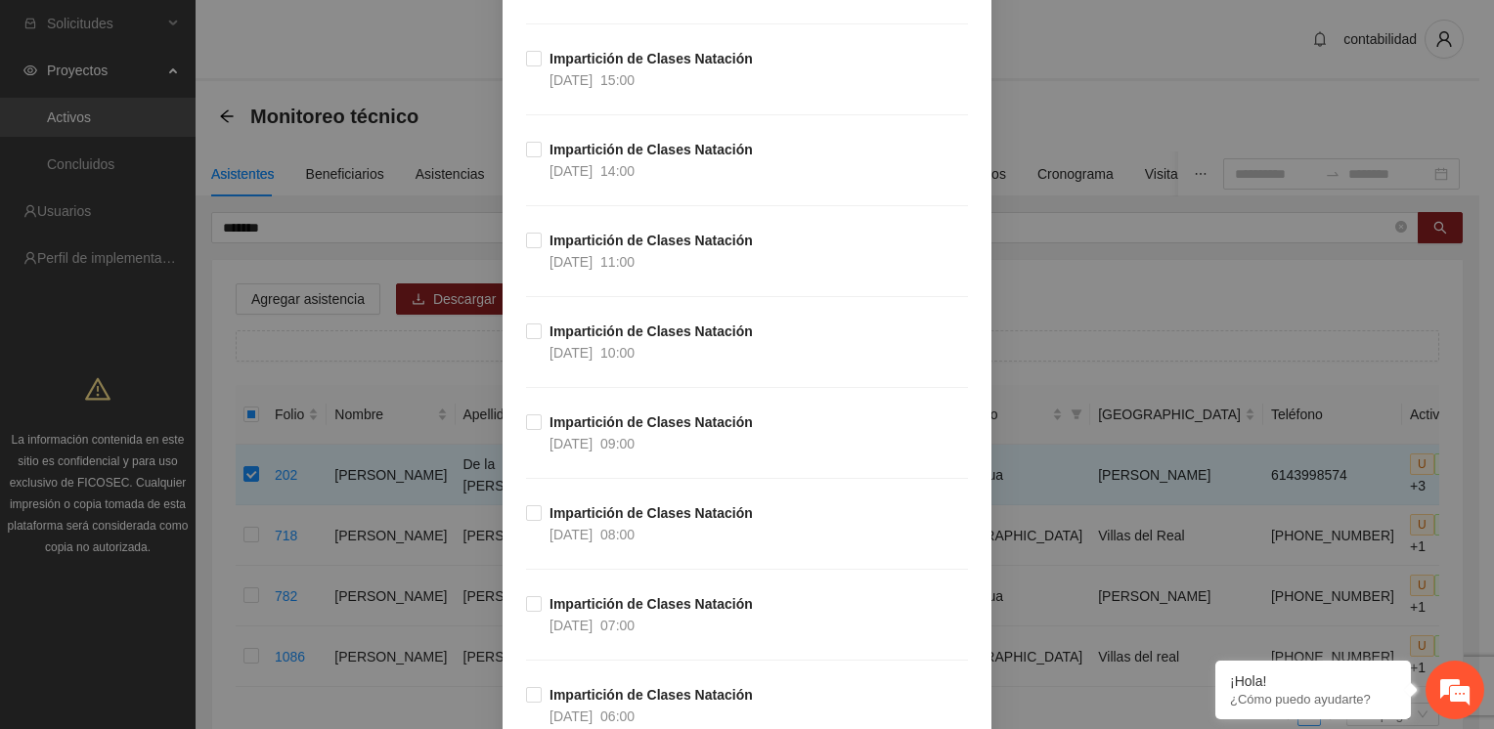
scroll to position [8840, 0]
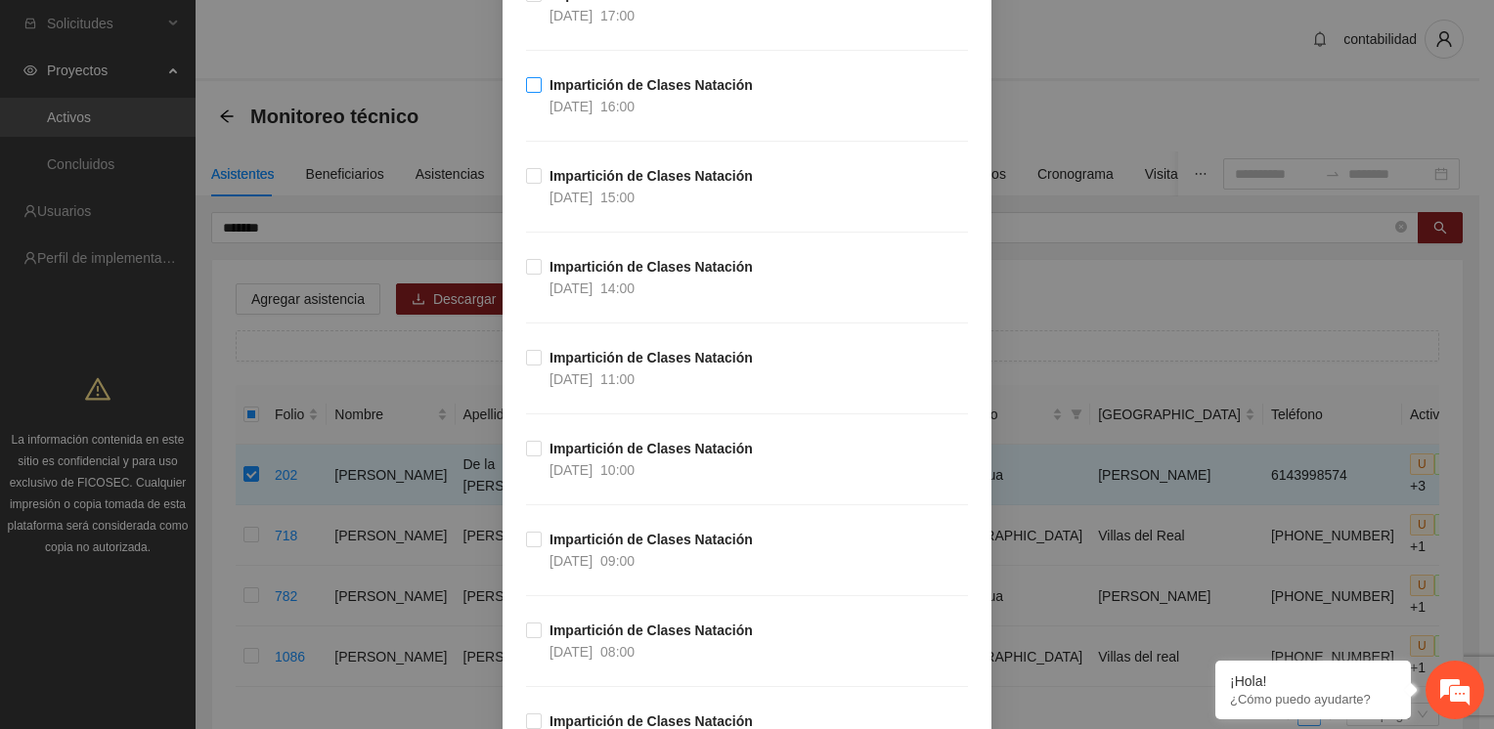
click at [526, 74] on label "Impartición de Clases Natación [DATE] 16:00" at bounding box center [643, 95] width 235 height 43
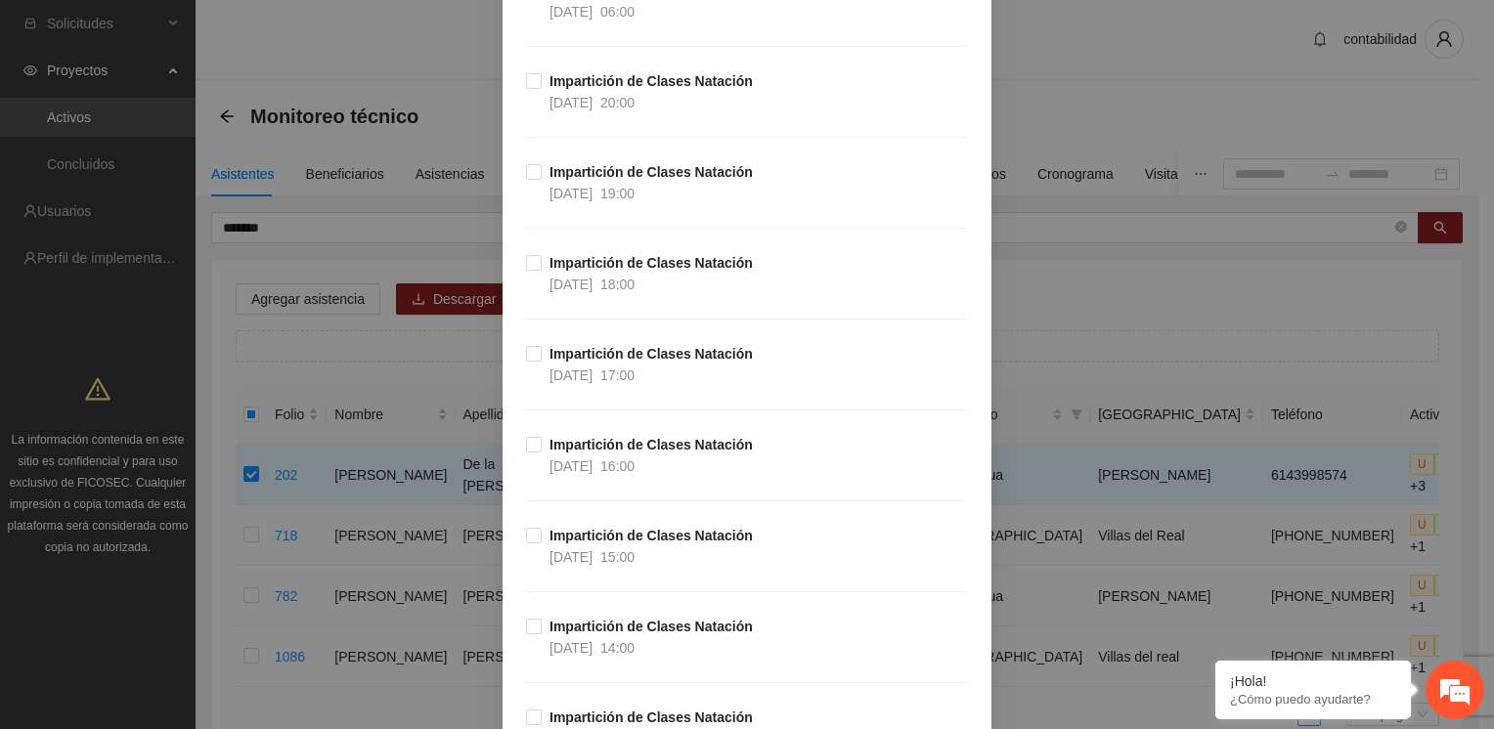
scroll to position [6102, 0]
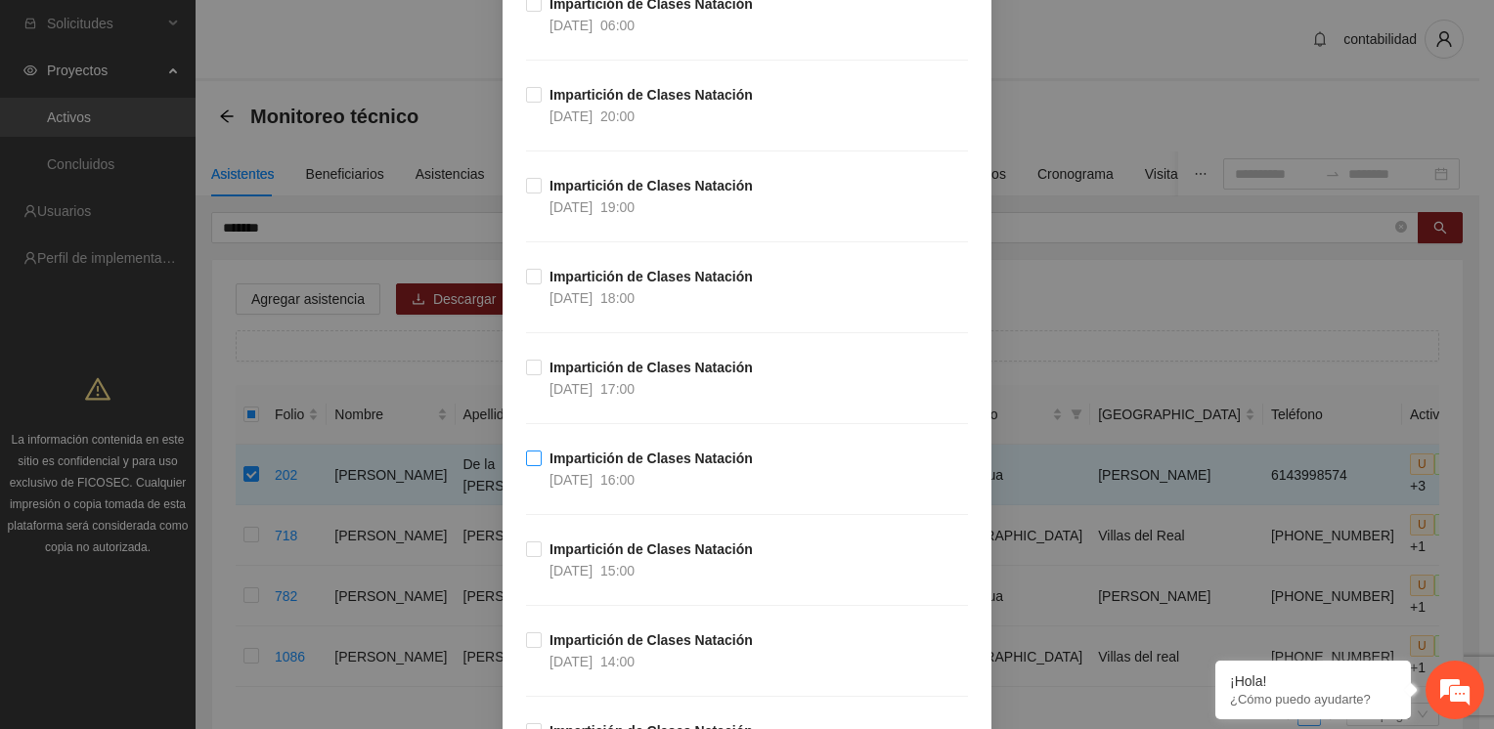
click at [542, 448] on span "Impartición de Clases Natación [DATE] 16:00" at bounding box center [651, 469] width 219 height 43
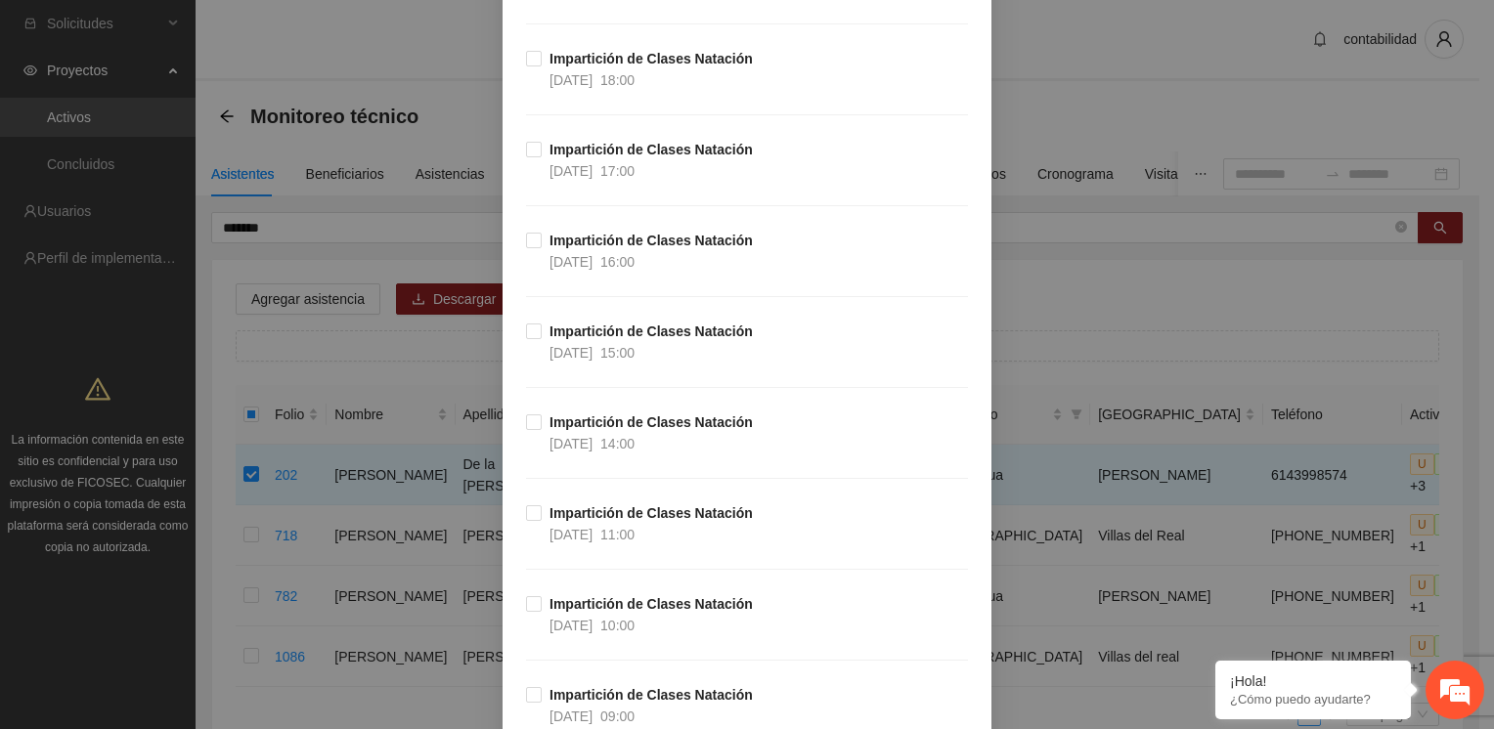
scroll to position [5059, 0]
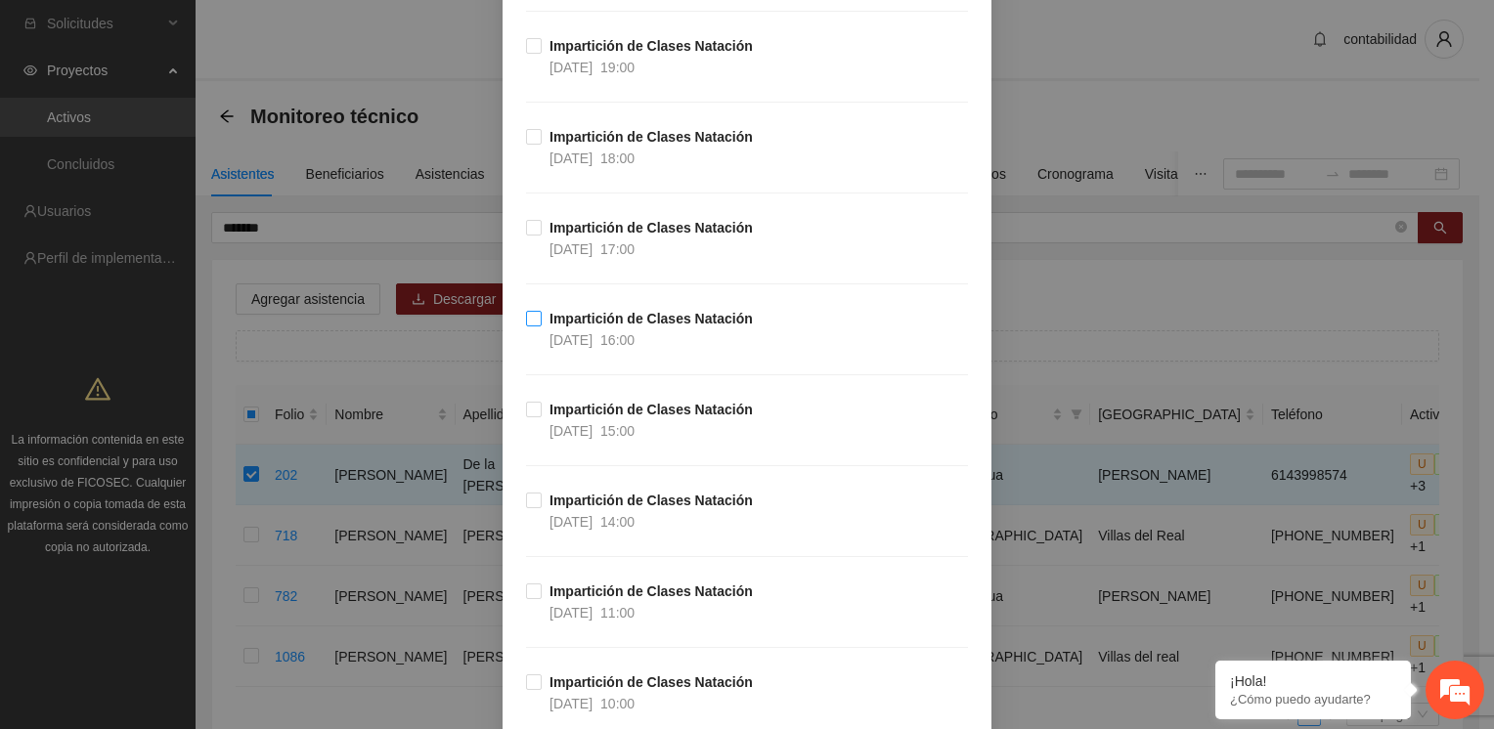
click at [529, 315] on label "Impartición de Clases Natación [DATE] 16:00" at bounding box center [643, 329] width 235 height 43
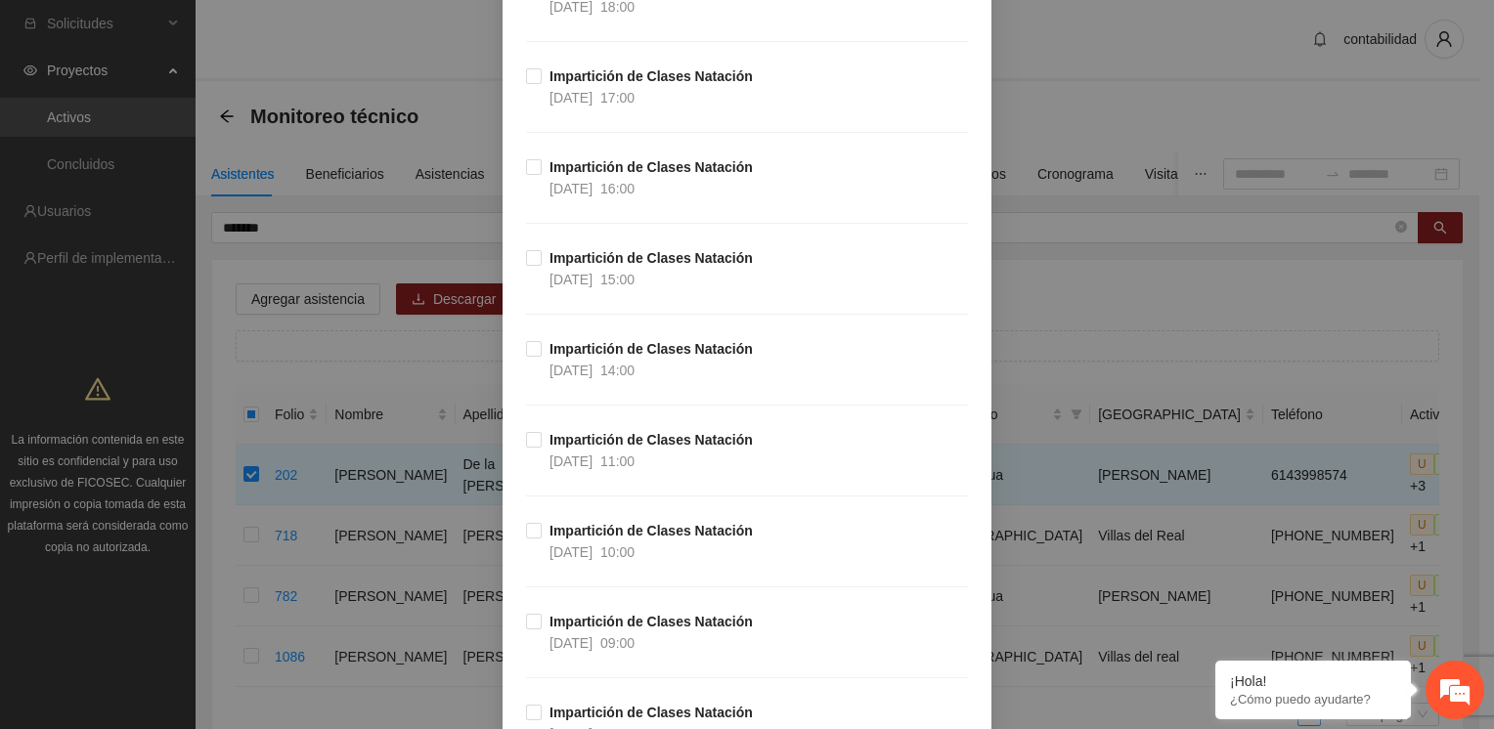
scroll to position [3951, 0]
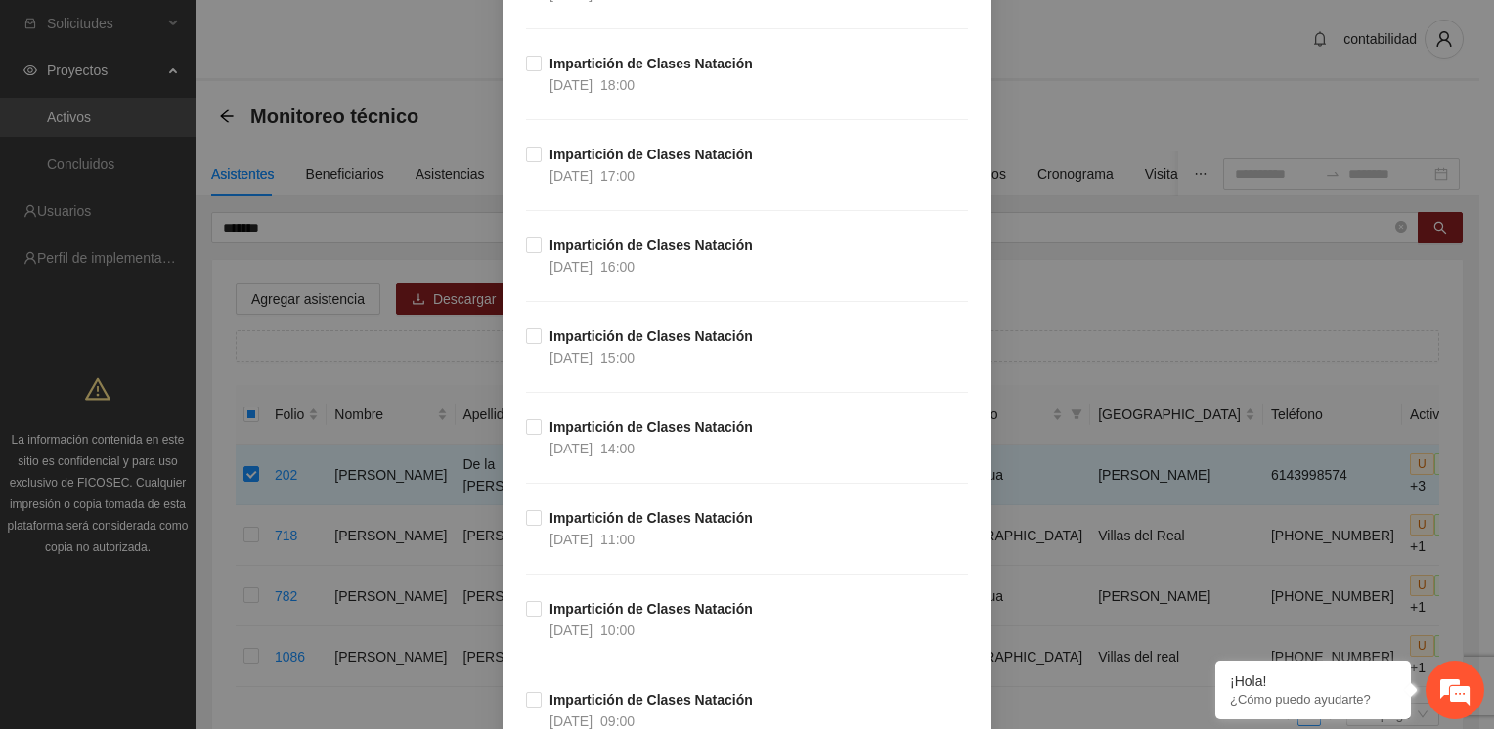
click at [526, 245] on label "Impartición de Clases Natación [DATE] 16:00" at bounding box center [643, 256] width 235 height 43
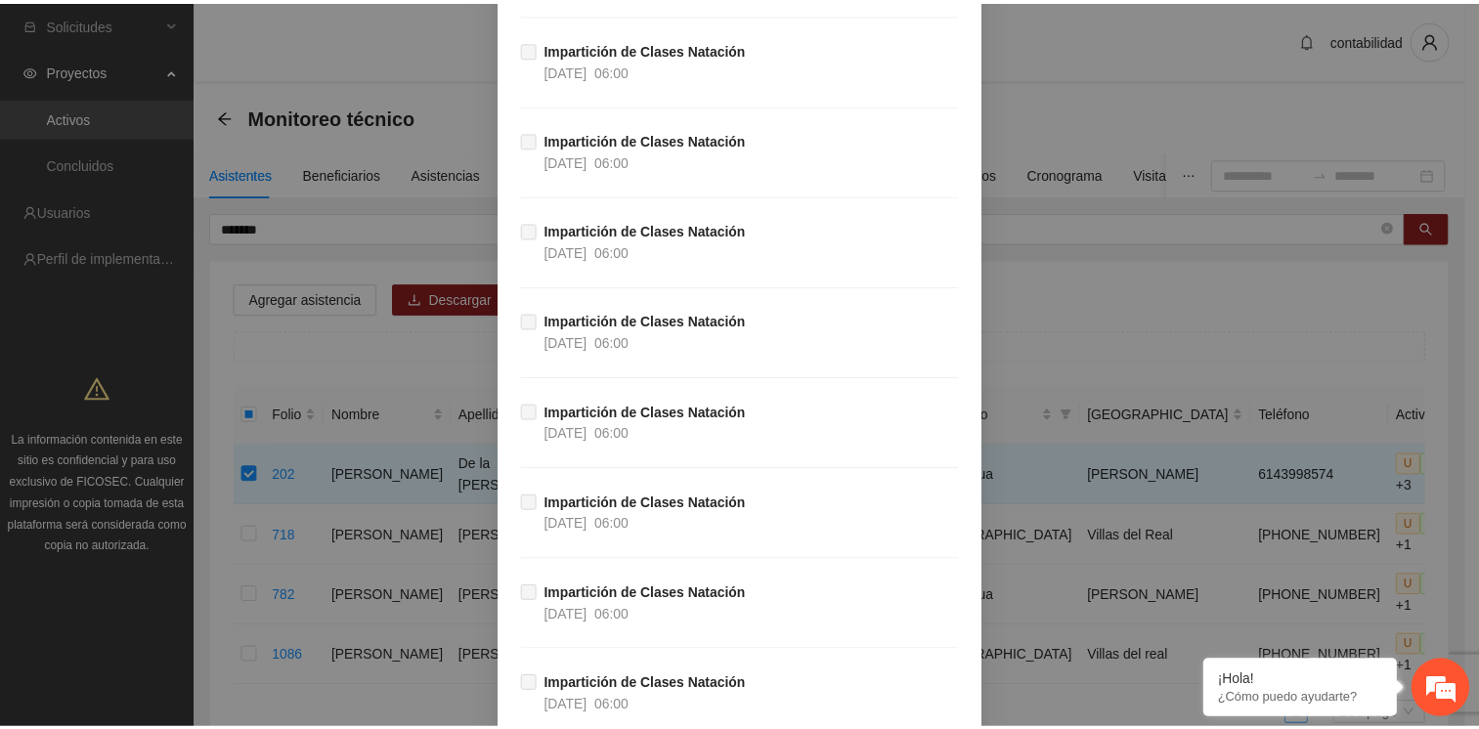
scroll to position [142885, 0]
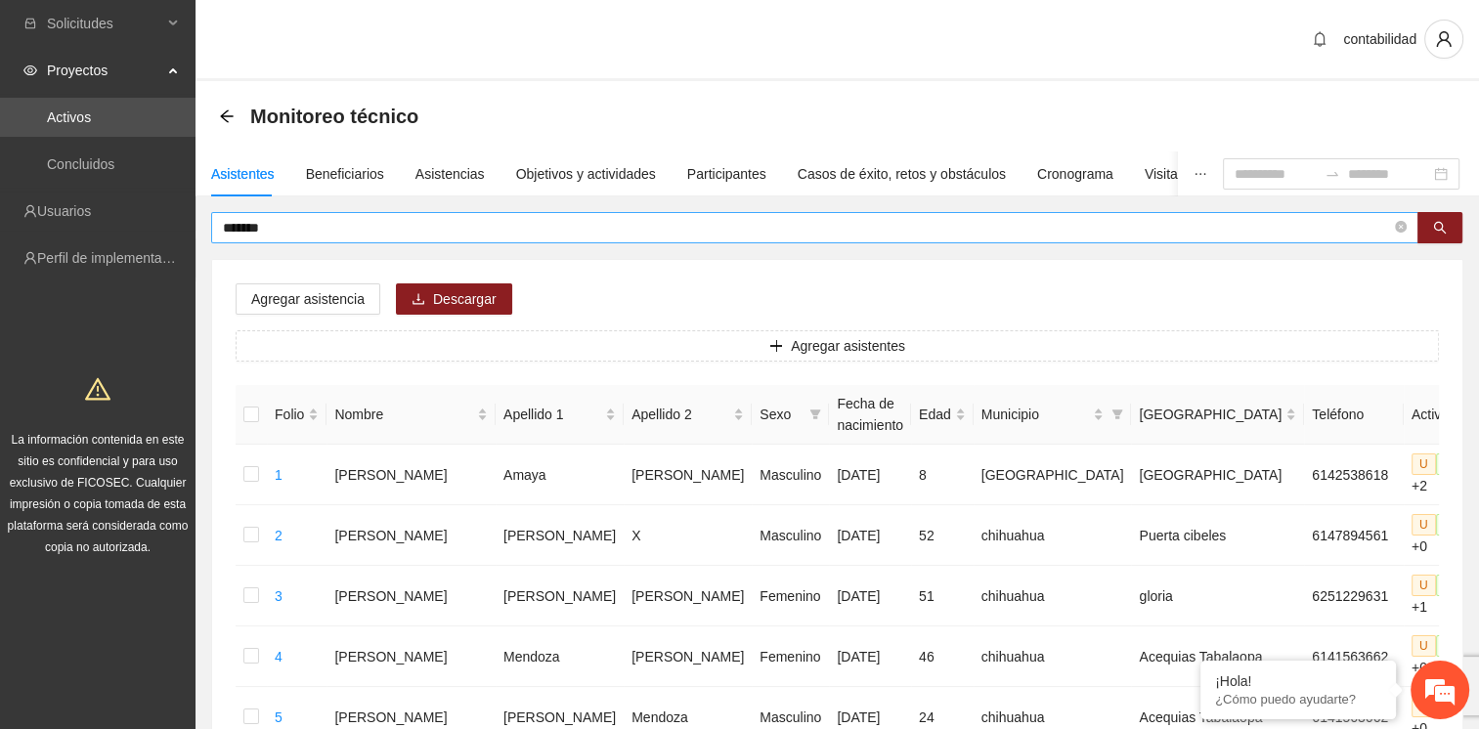
click at [943, 229] on input "******" at bounding box center [807, 228] width 1169 height 22
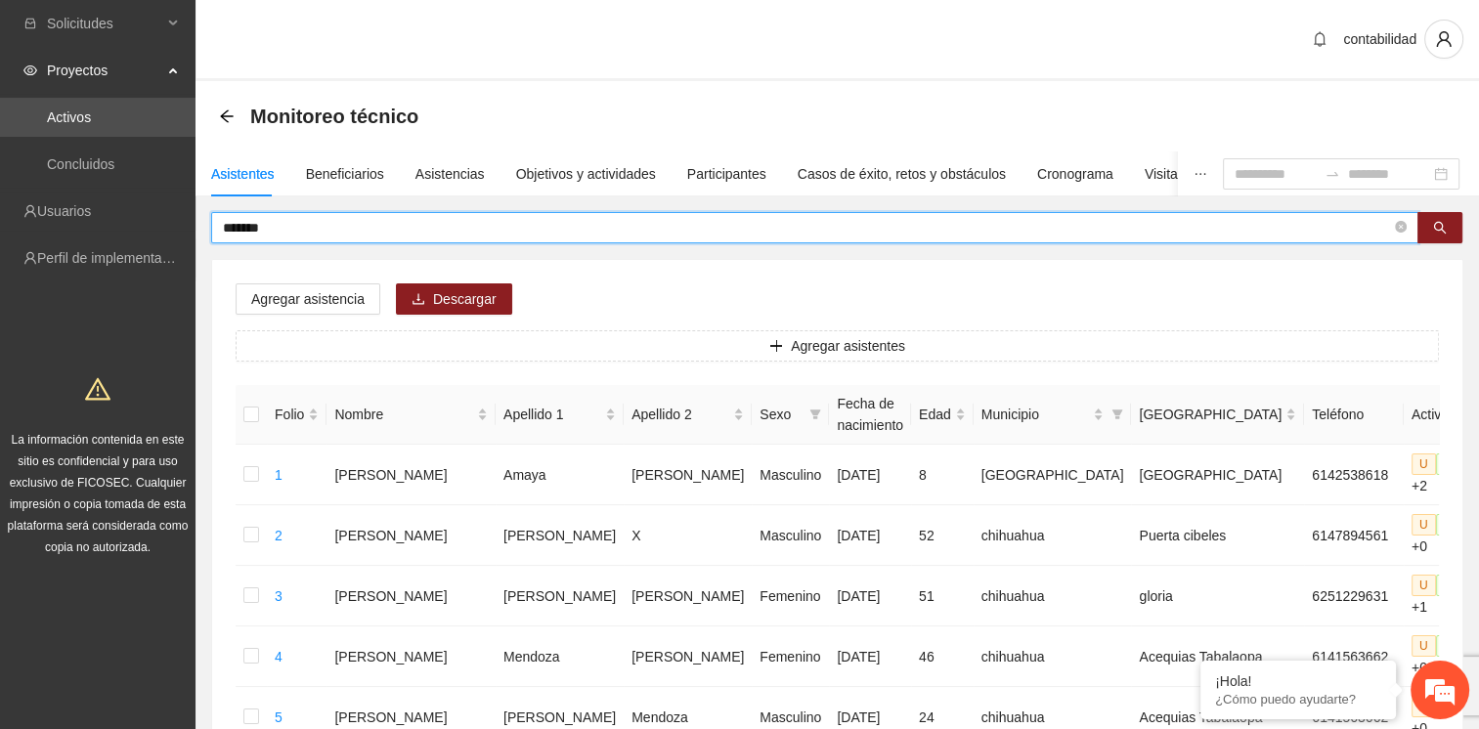
click at [943, 229] on input "******" at bounding box center [807, 228] width 1169 height 22
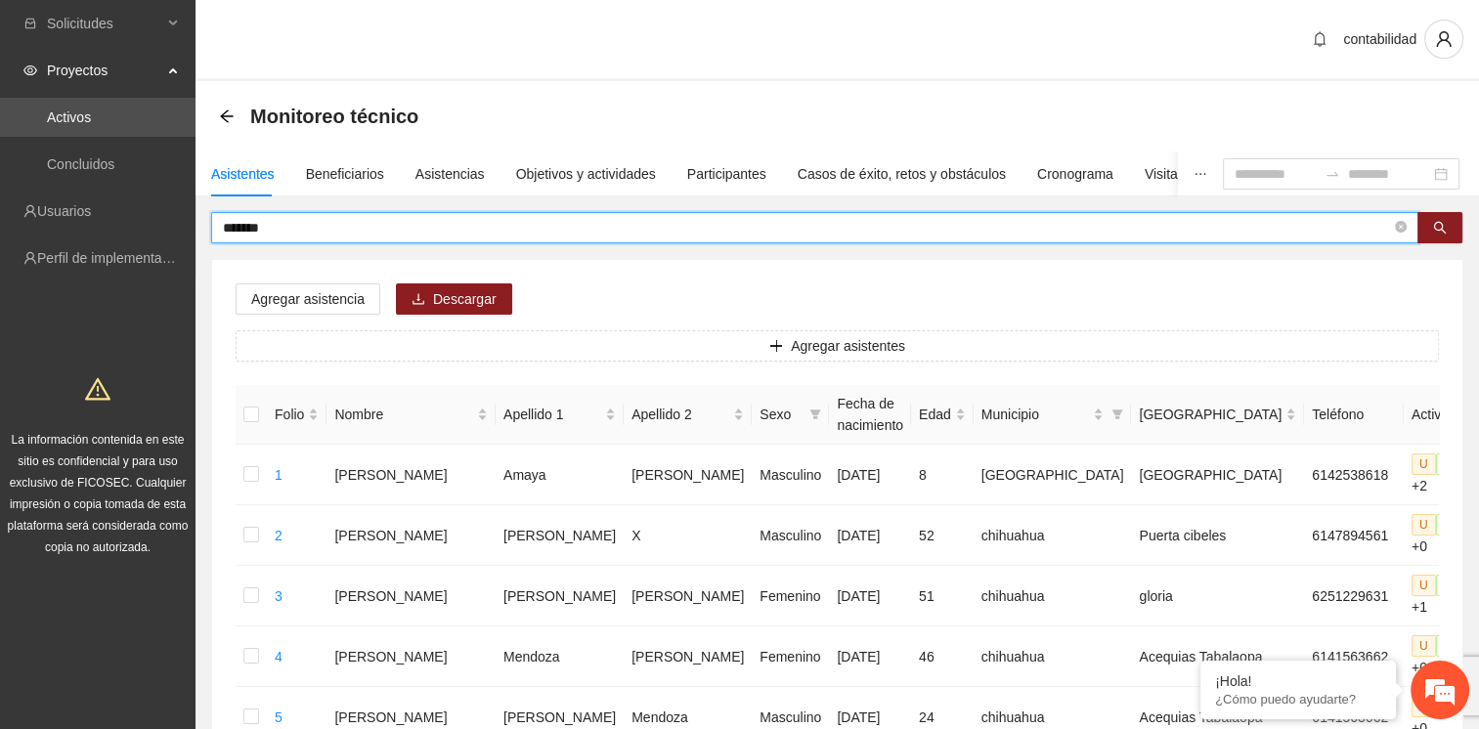
click at [943, 229] on input "******" at bounding box center [807, 228] width 1169 height 22
